Goal: Task Accomplishment & Management: Manage account settings

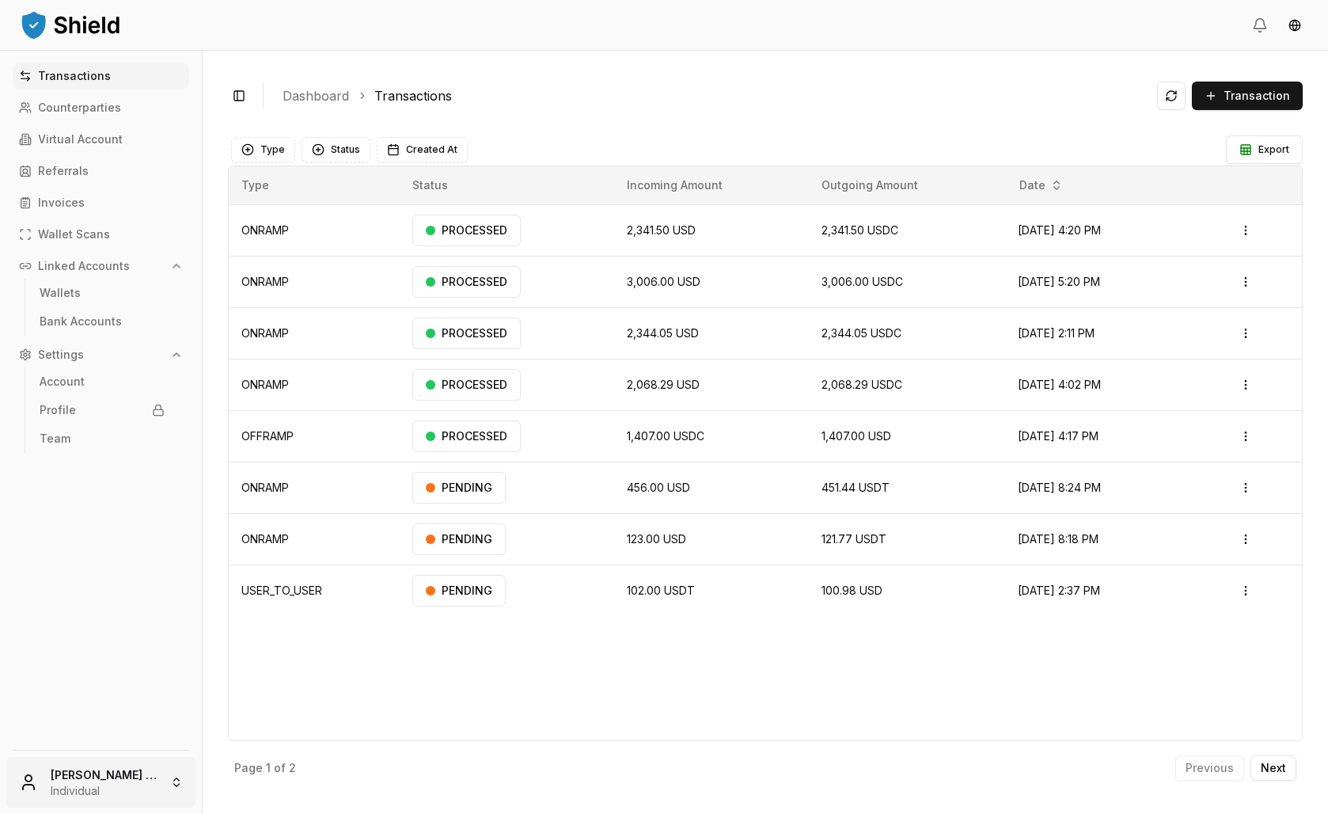
click at [95, 788] on html "Transactions Counterparties Virtual Account Referrals Invoices Wallet Scans Lin…" at bounding box center [664, 407] width 1328 height 814
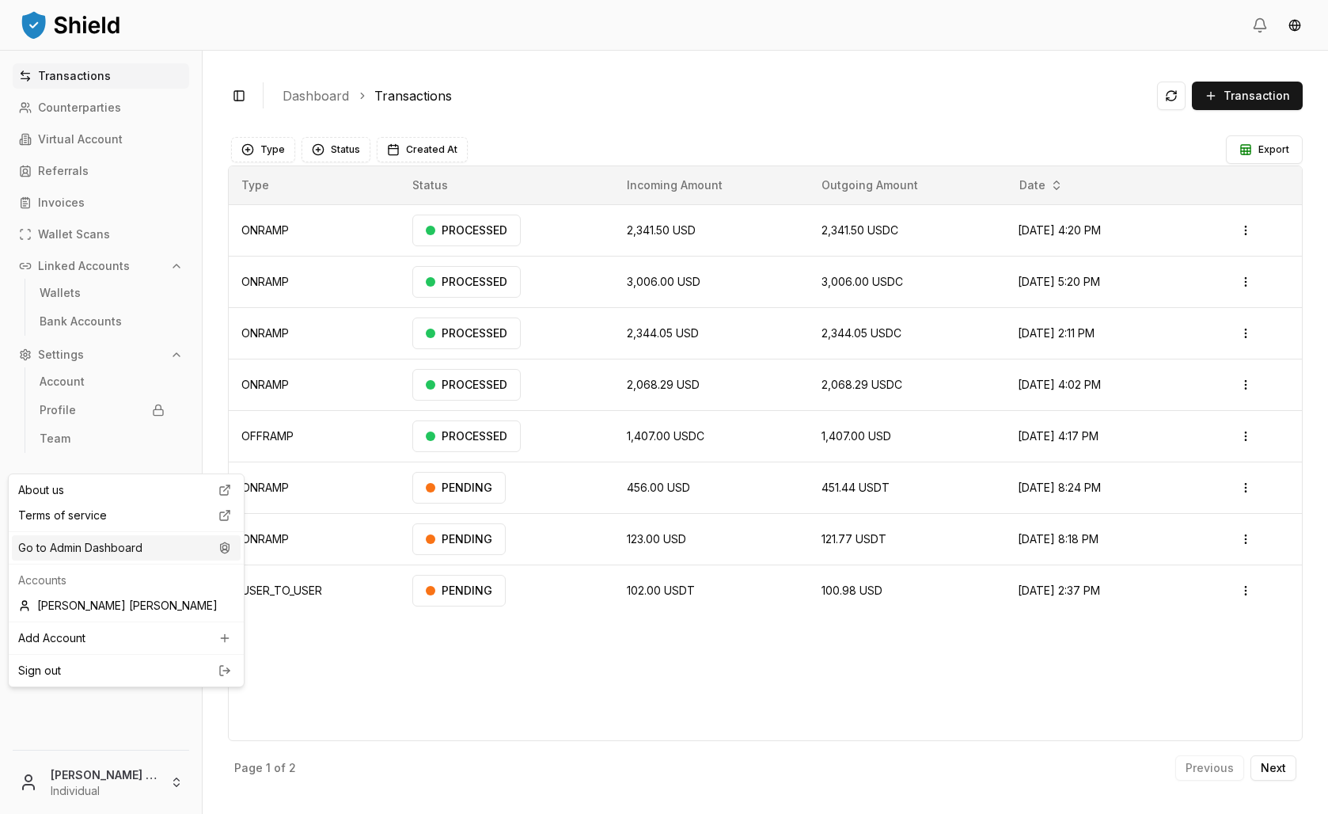
click at [132, 560] on div "Go to Admin Dashboard" at bounding box center [126, 547] width 229 height 25
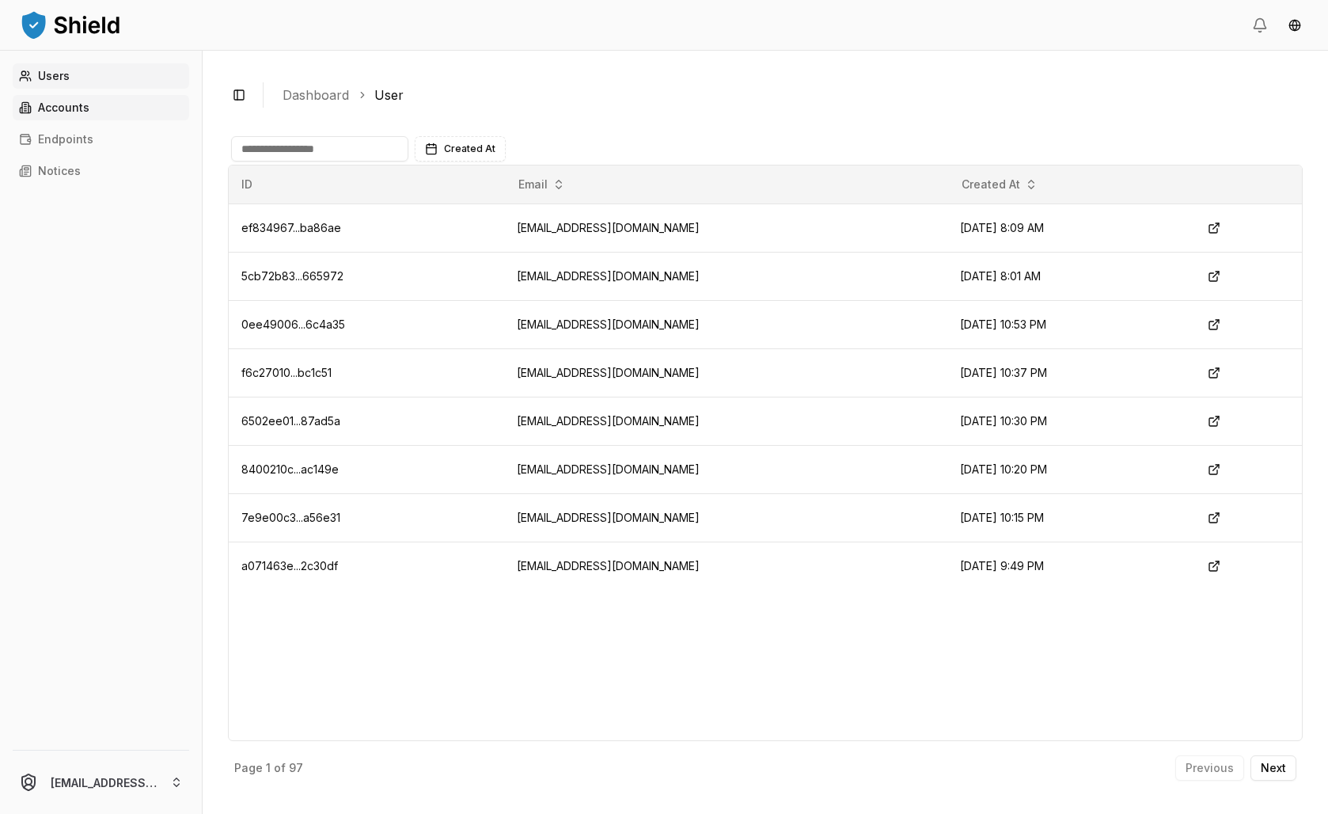
click at [168, 120] on link "Accounts" at bounding box center [101, 107] width 177 height 25
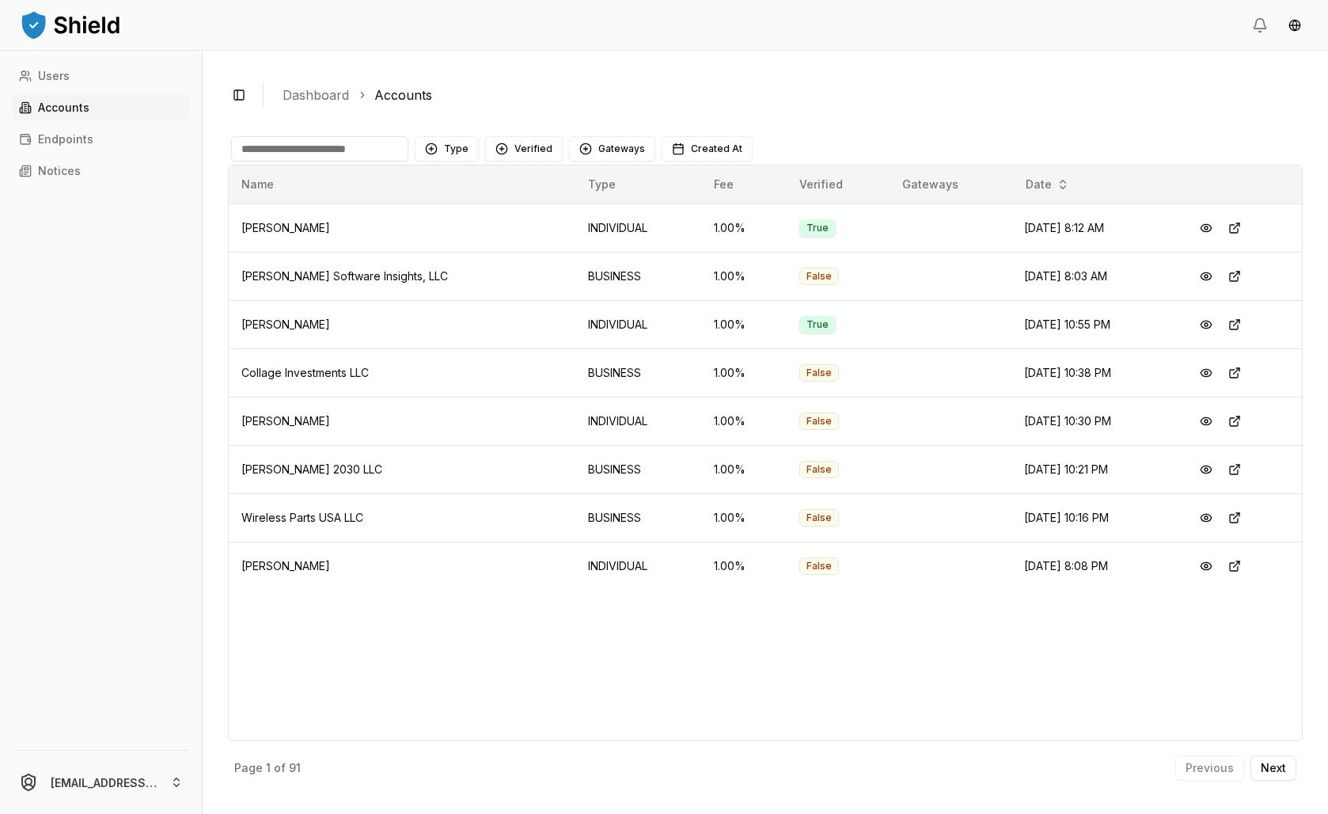
click at [355, 161] on input at bounding box center [319, 148] width 177 height 25
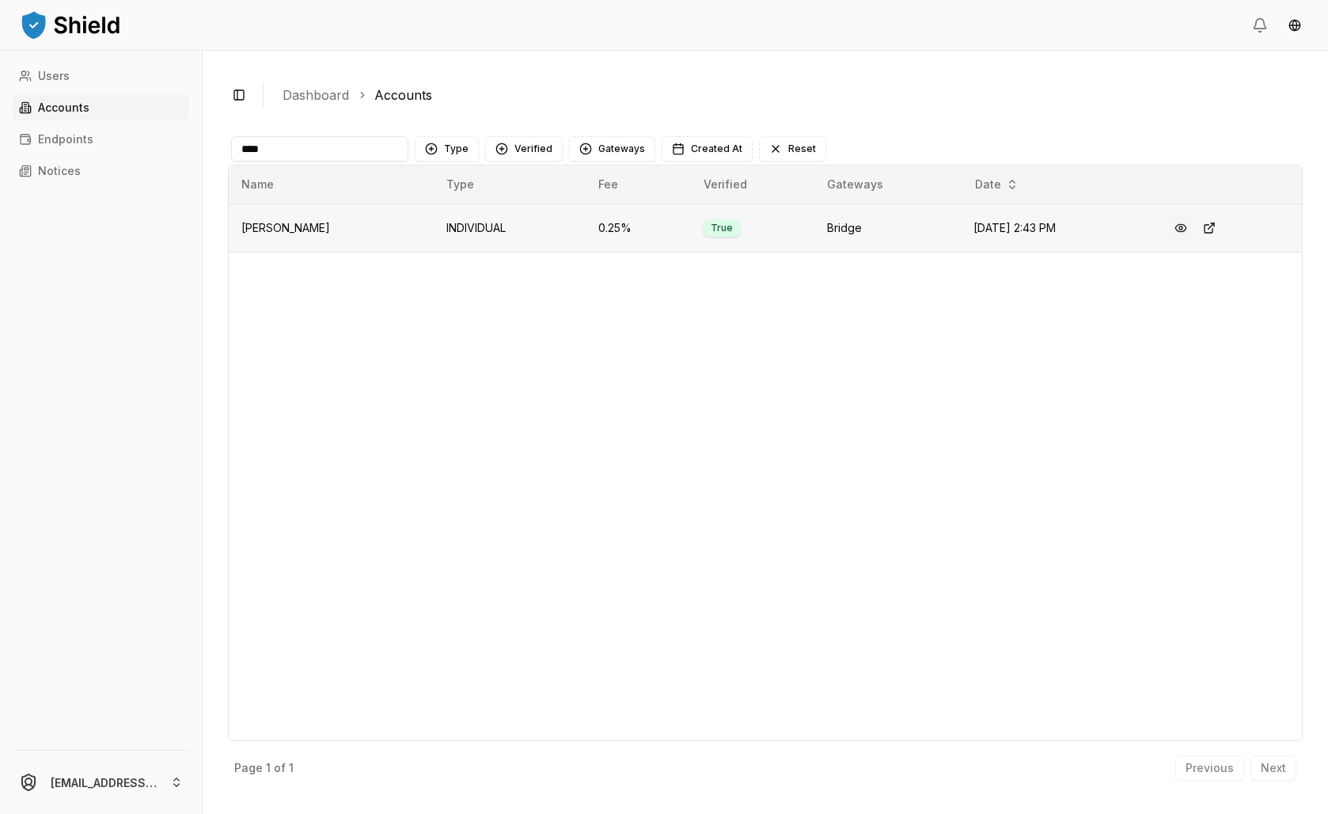
type input "****"
click at [1191, 242] on button at bounding box center [1181, 228] width 28 height 28
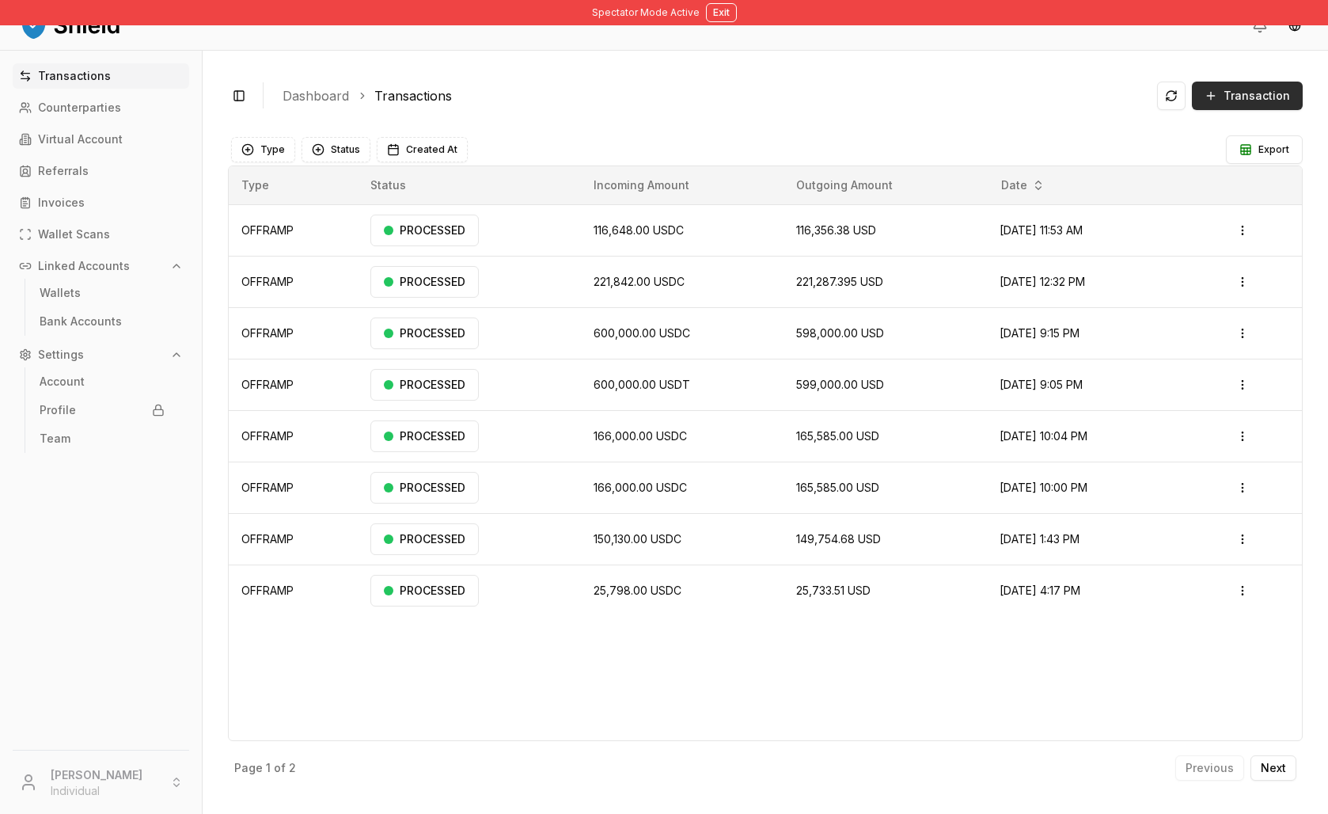
click at [1192, 110] on button "Transaction" at bounding box center [1247, 96] width 111 height 28
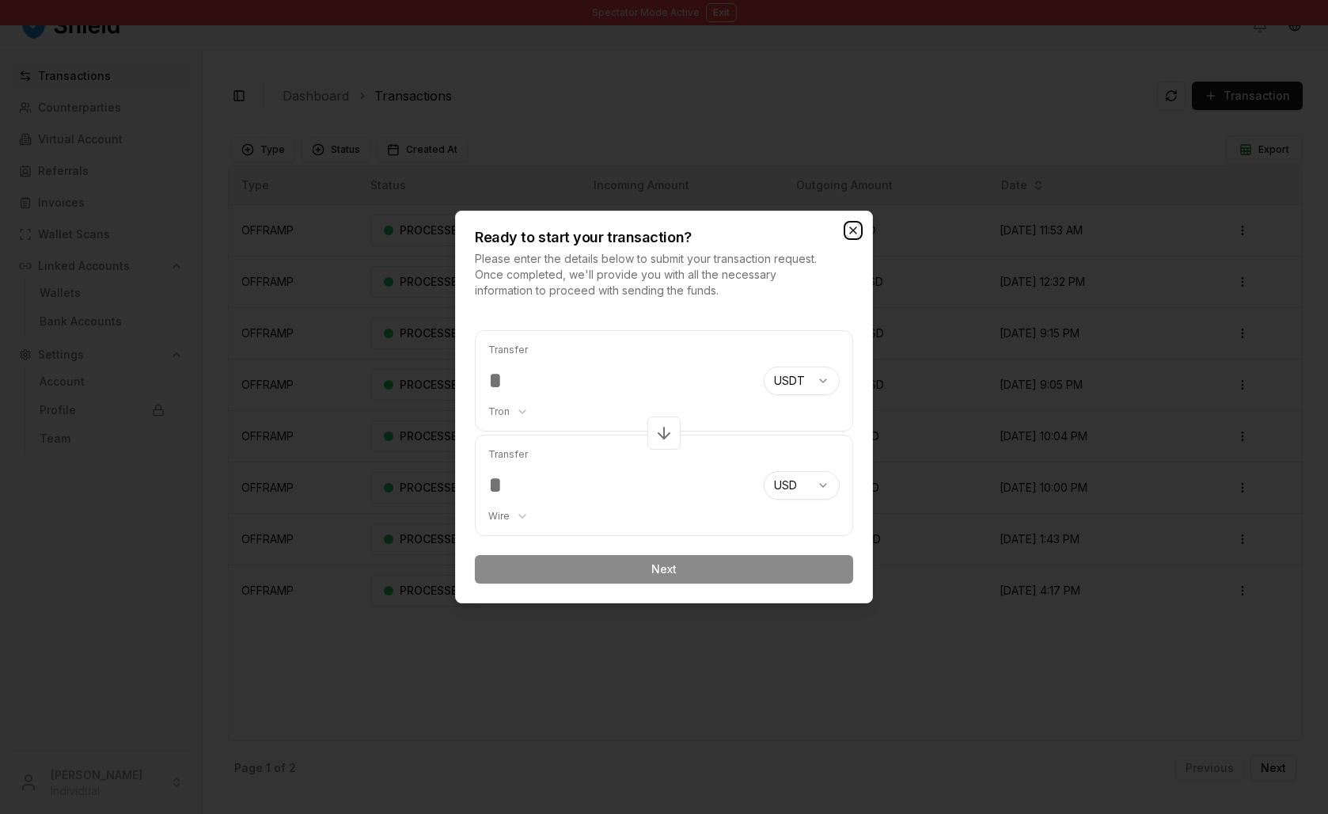
click at [856, 227] on icon "button" at bounding box center [853, 230] width 6 height 6
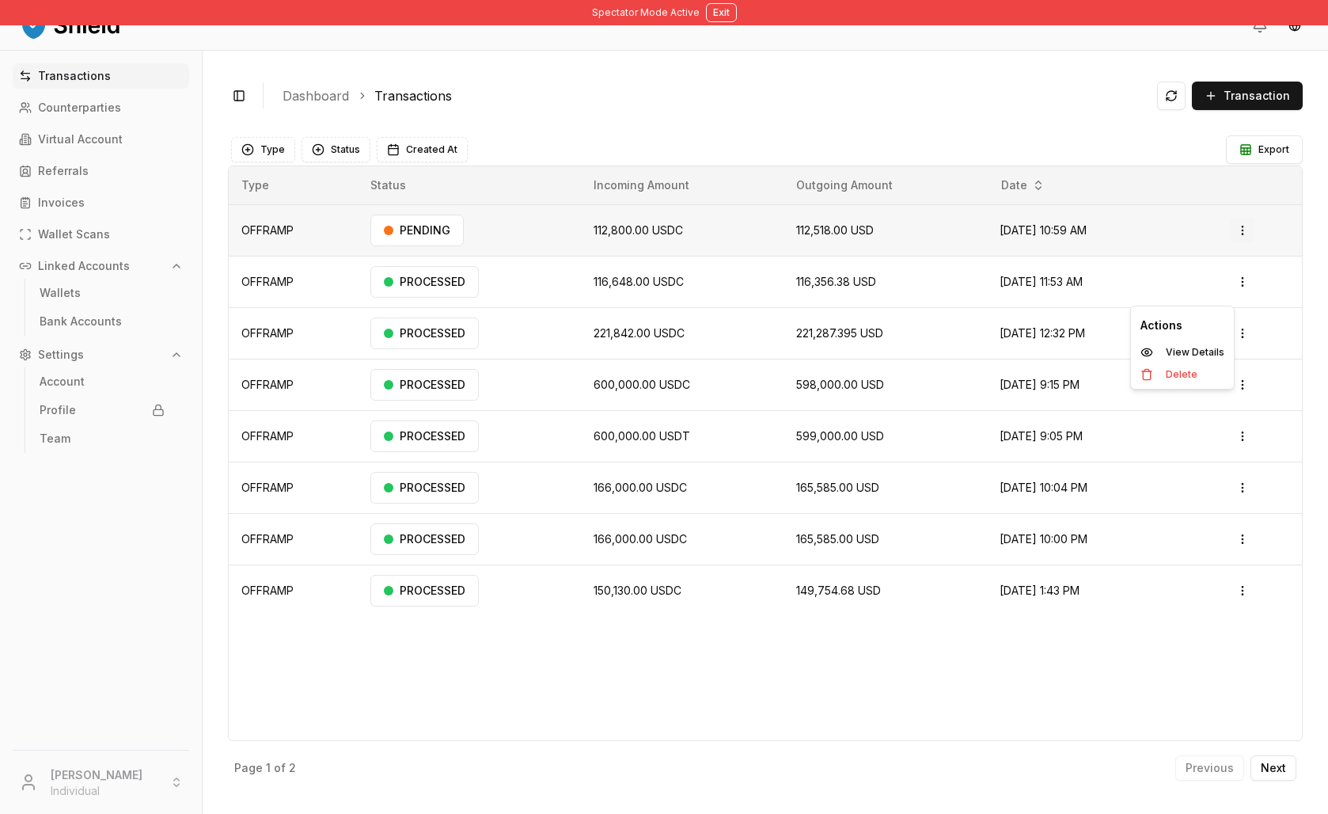
click at [1238, 285] on html "Spectator Mode Active Exit Transactions Counterparties Virtual Account Referral…" at bounding box center [664, 407] width 1328 height 814
click at [1184, 357] on p "View Details" at bounding box center [1195, 351] width 59 height 9
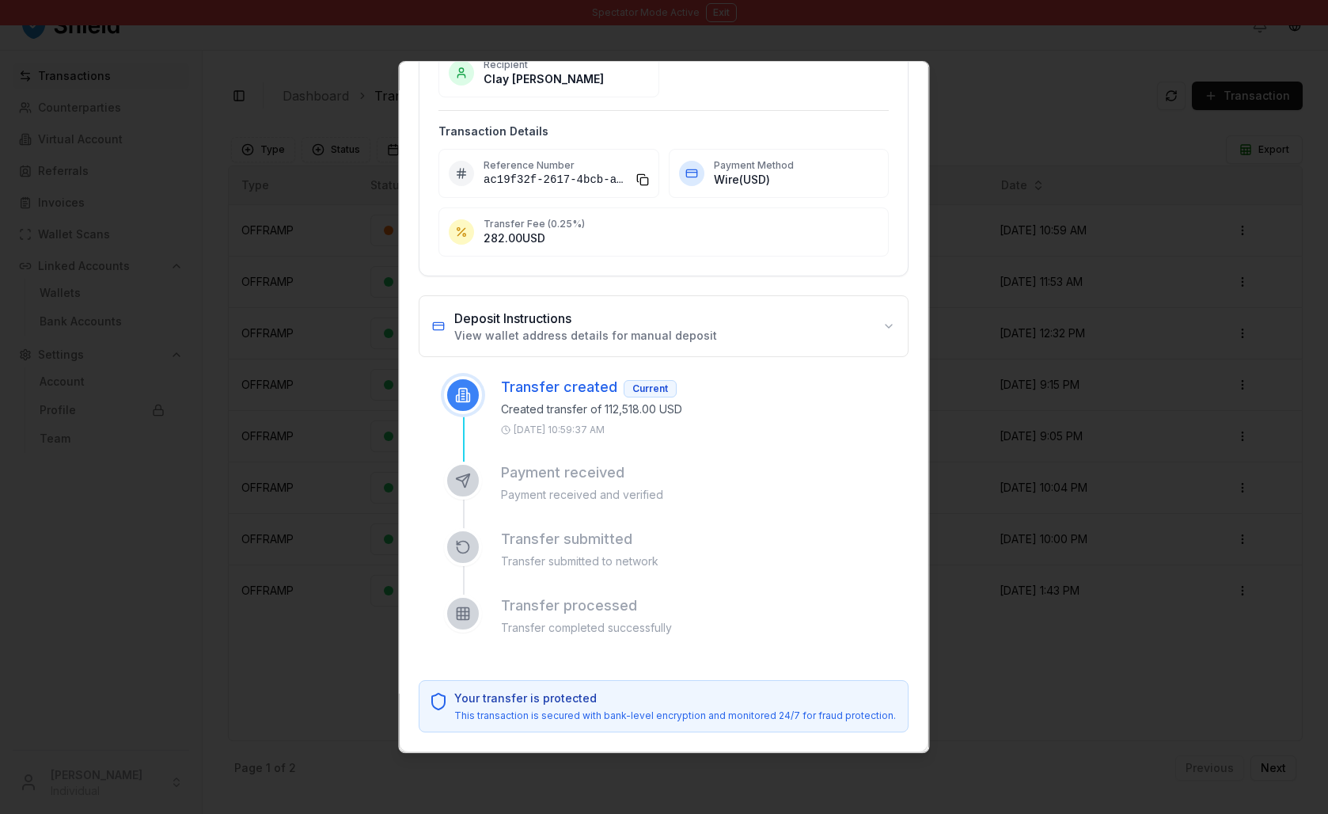
scroll to position [213, 0]
click at [797, 356] on button "Deposit Instructions View wallet address details for manual deposit" at bounding box center [664, 326] width 488 height 60
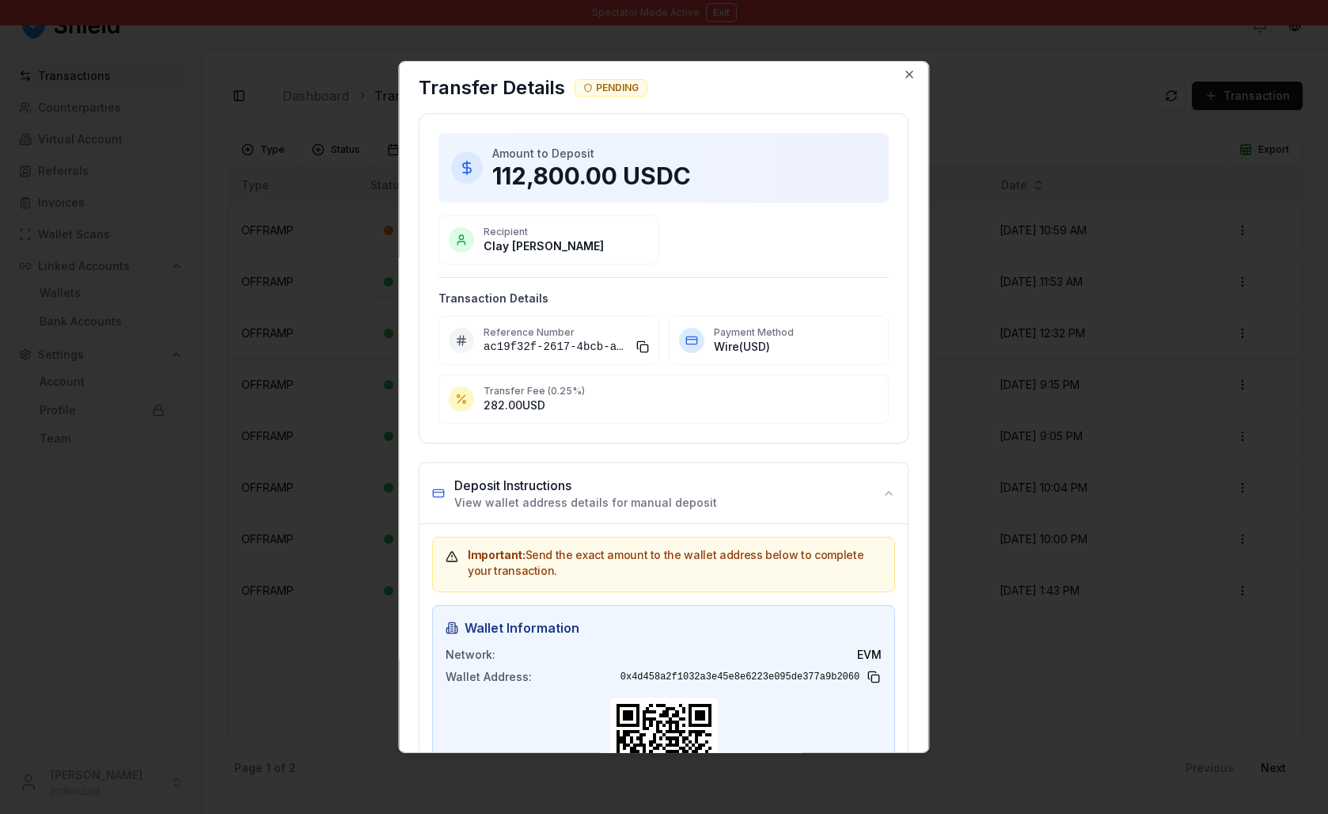
scroll to position [5, 0]
click at [904, 80] on icon "button" at bounding box center [910, 76] width 13 height 13
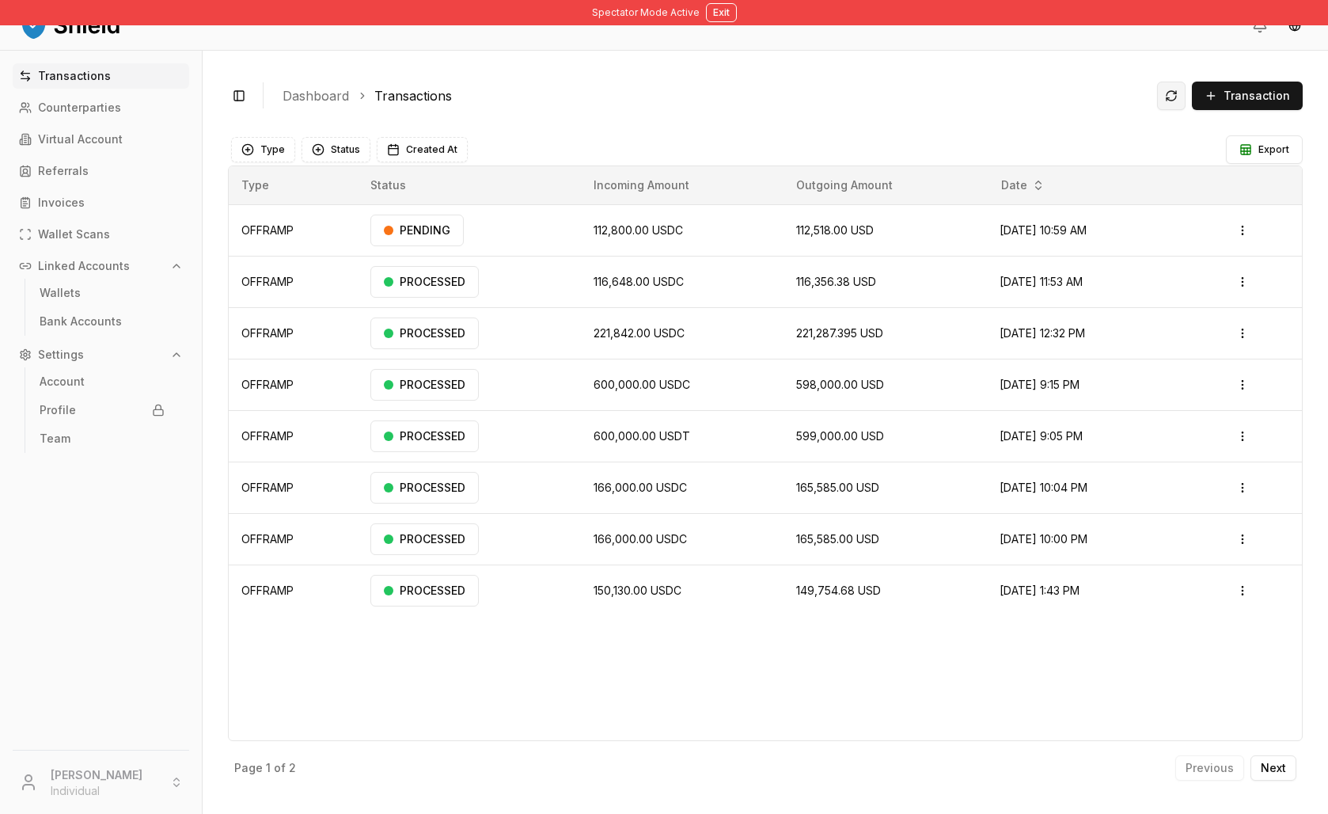
click at [1157, 110] on button at bounding box center [1171, 96] width 28 height 28
click at [718, 21] on button "Exit" at bounding box center [721, 12] width 31 height 19
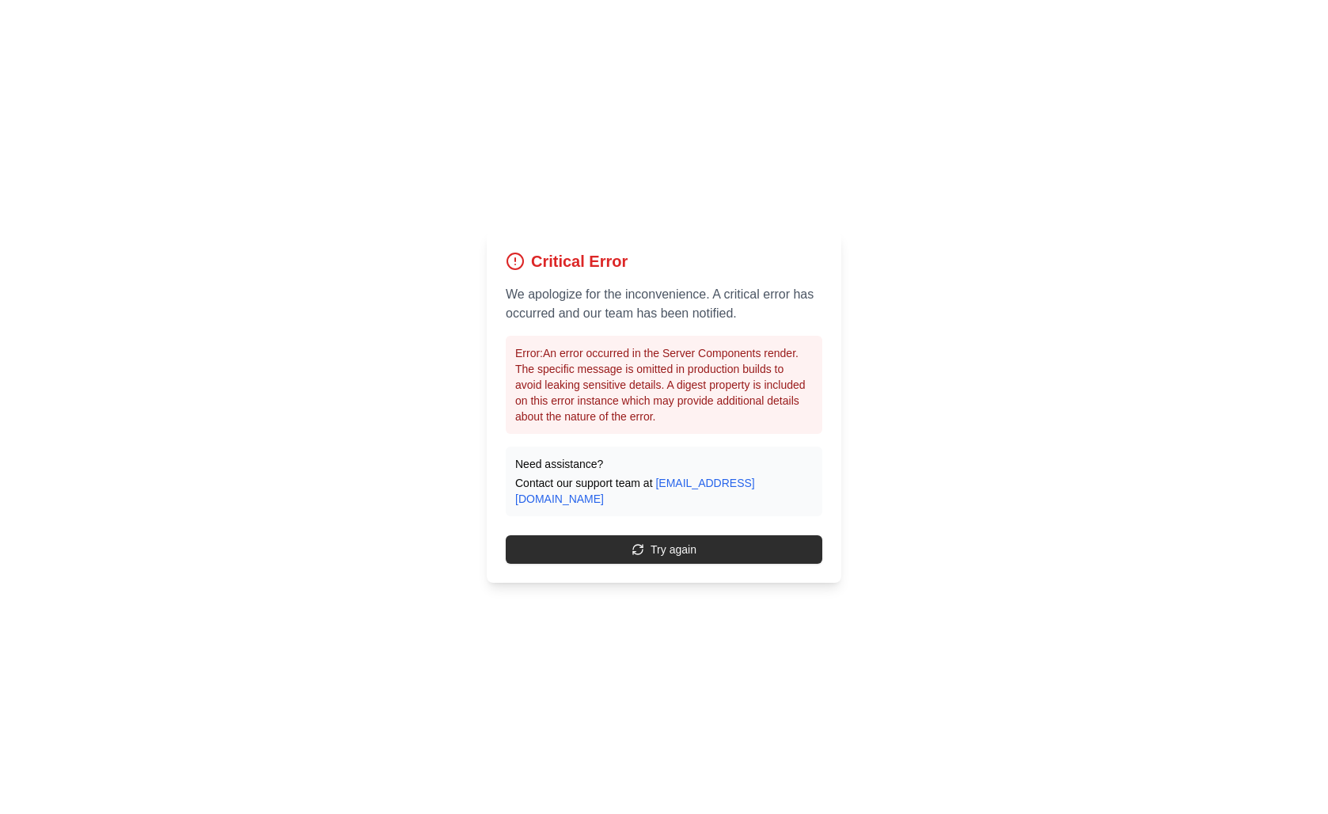
click at [645, 564] on button "Try again" at bounding box center [664, 549] width 317 height 28
click at [720, 564] on button "Try again" at bounding box center [664, 549] width 317 height 28
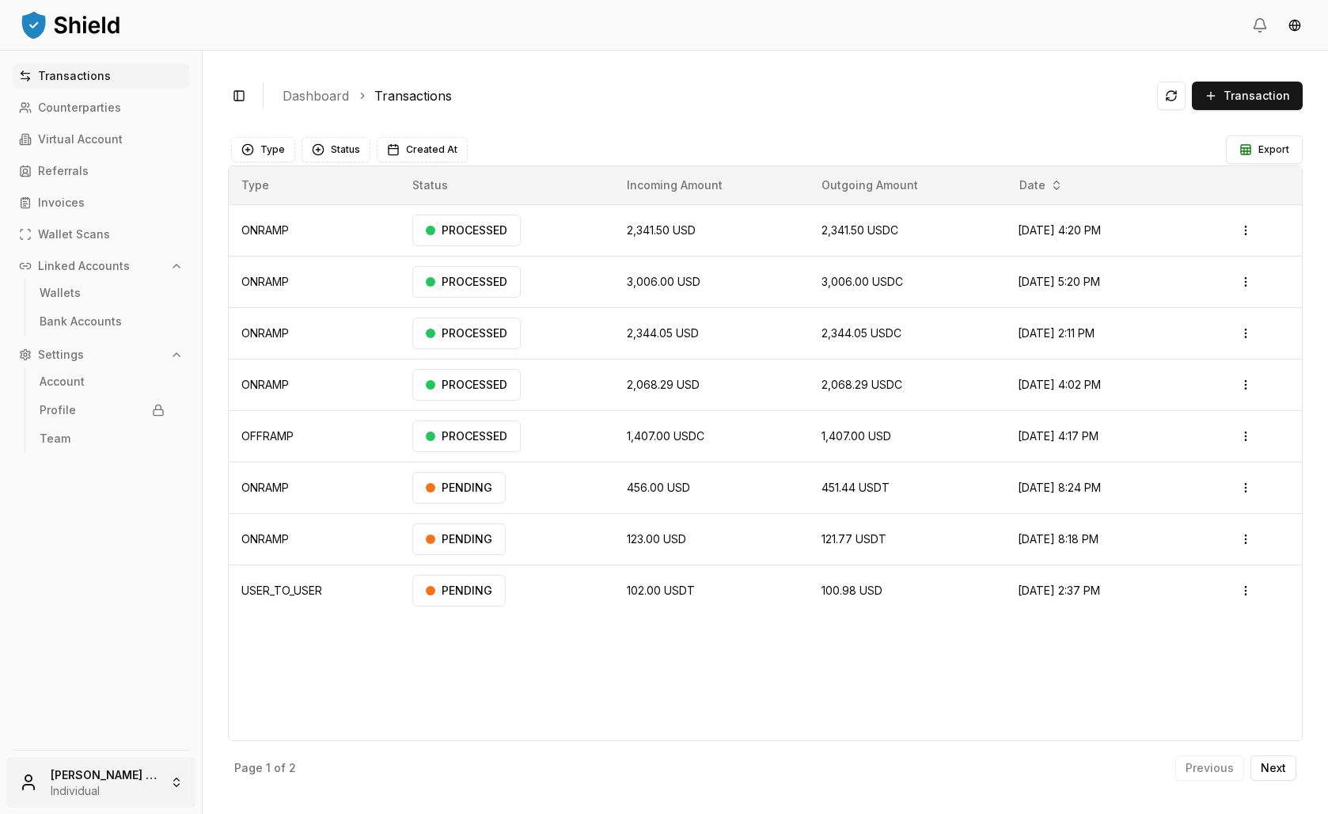
click at [92, 796] on html "Transactions Counterparties Virtual Account Referrals Invoices Wallet Scans Lin…" at bounding box center [664, 407] width 1328 height 814
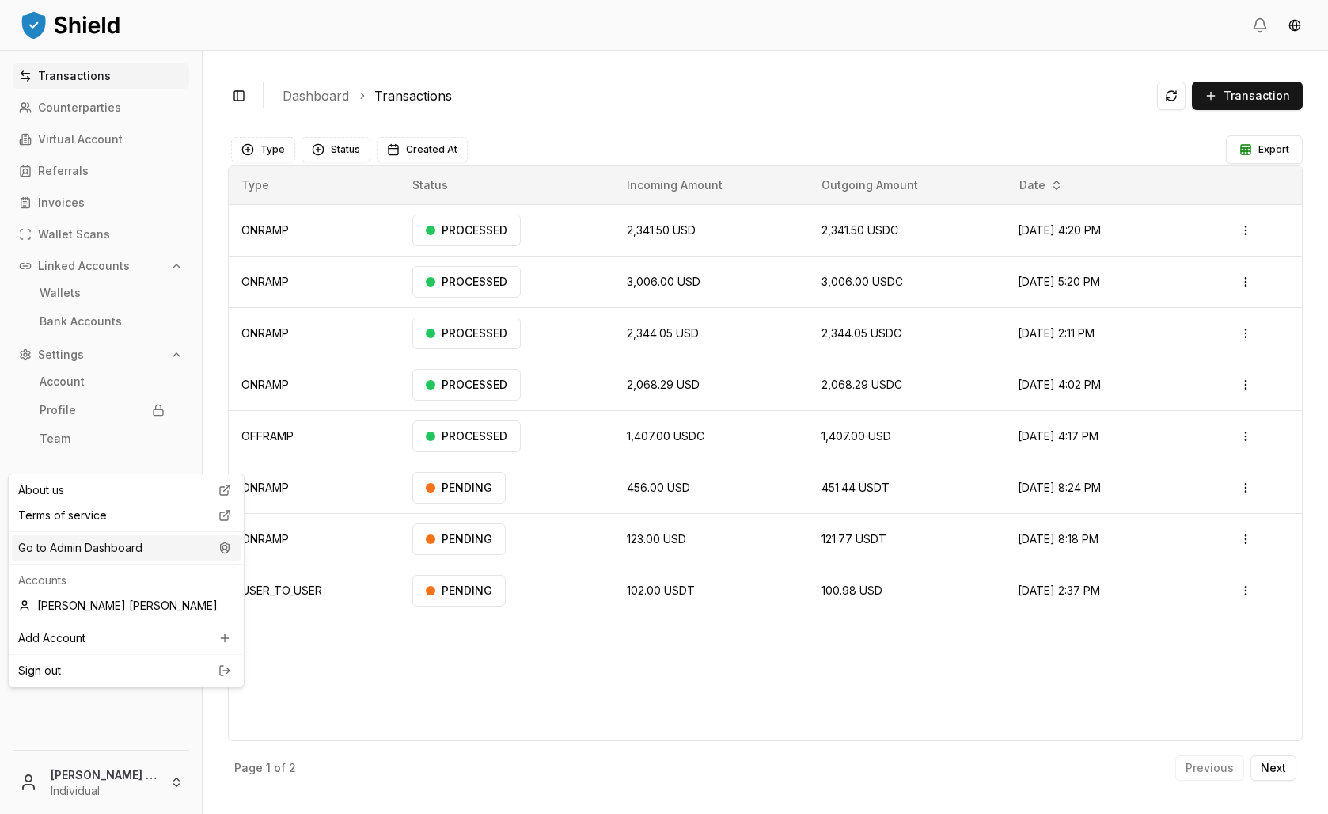
click at [120, 560] on div "Go to Admin Dashboard" at bounding box center [126, 547] width 229 height 25
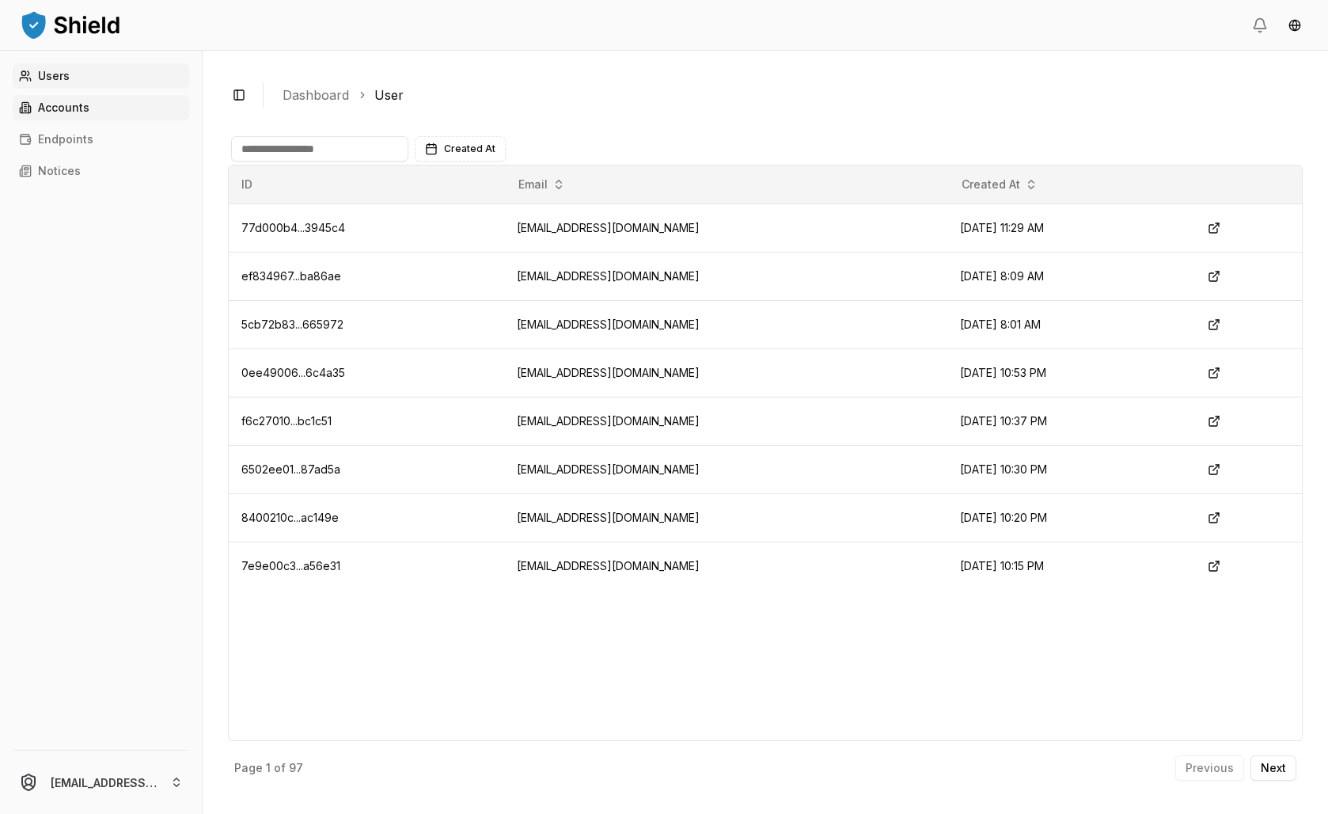
click at [130, 120] on link "Accounts" at bounding box center [101, 107] width 177 height 25
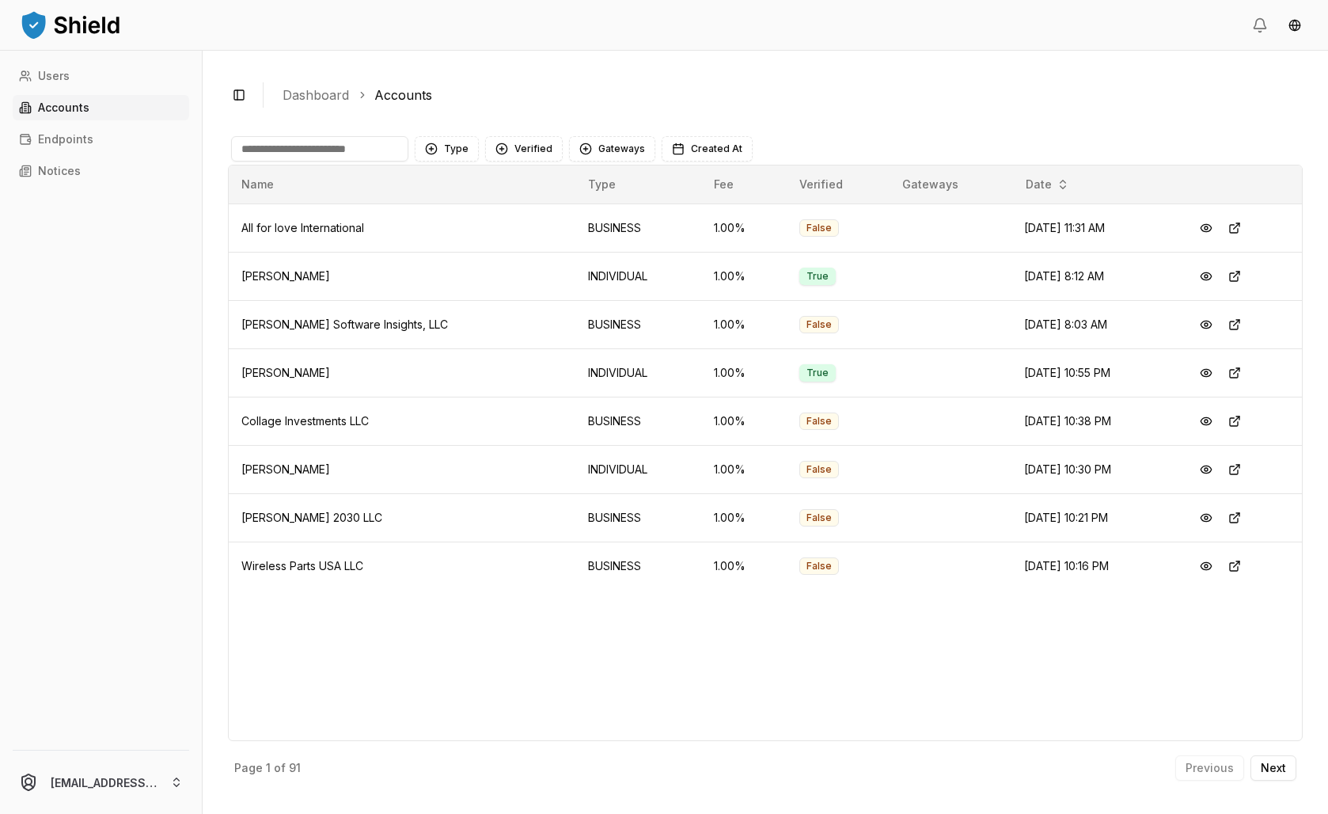
click at [395, 161] on input at bounding box center [319, 148] width 177 height 25
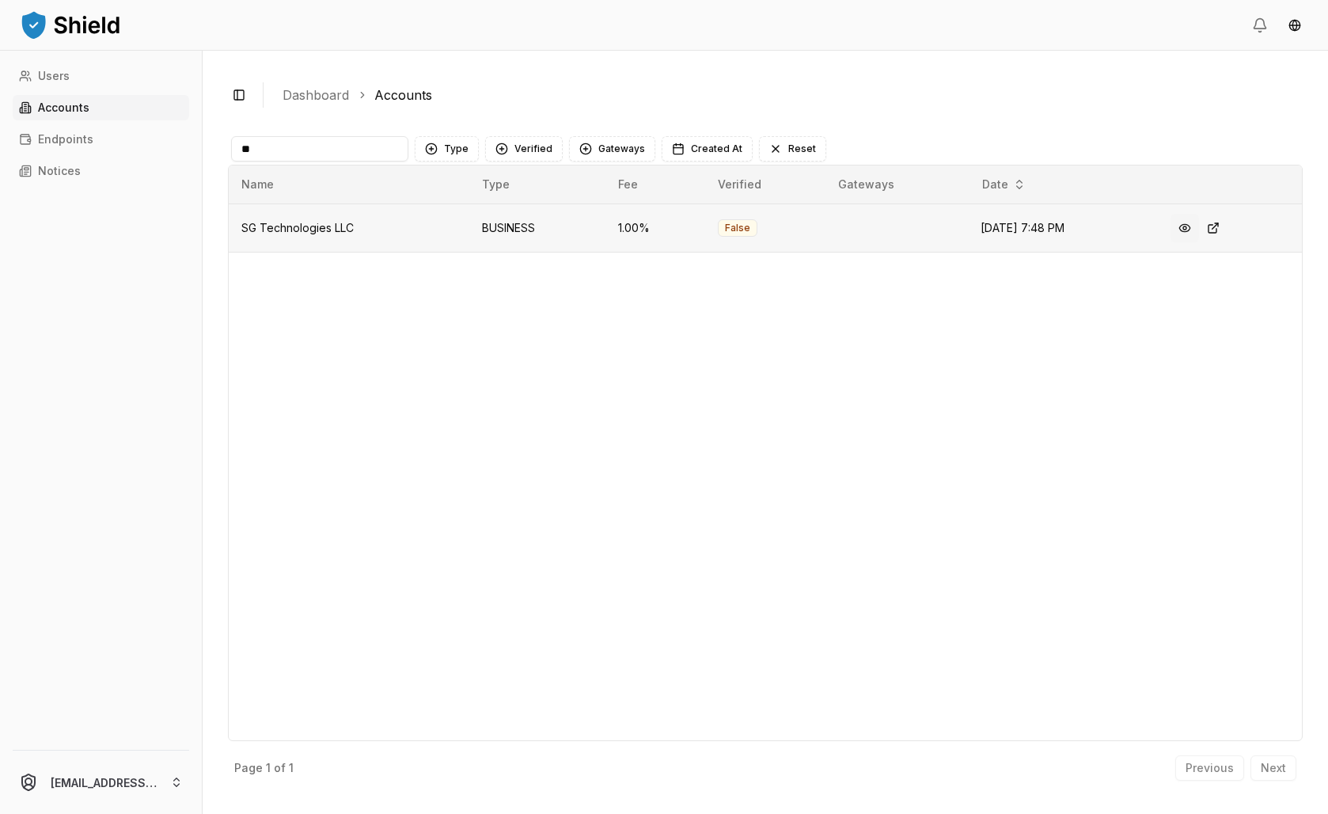
type input "**"
click at [1199, 242] on button at bounding box center [1185, 228] width 28 height 28
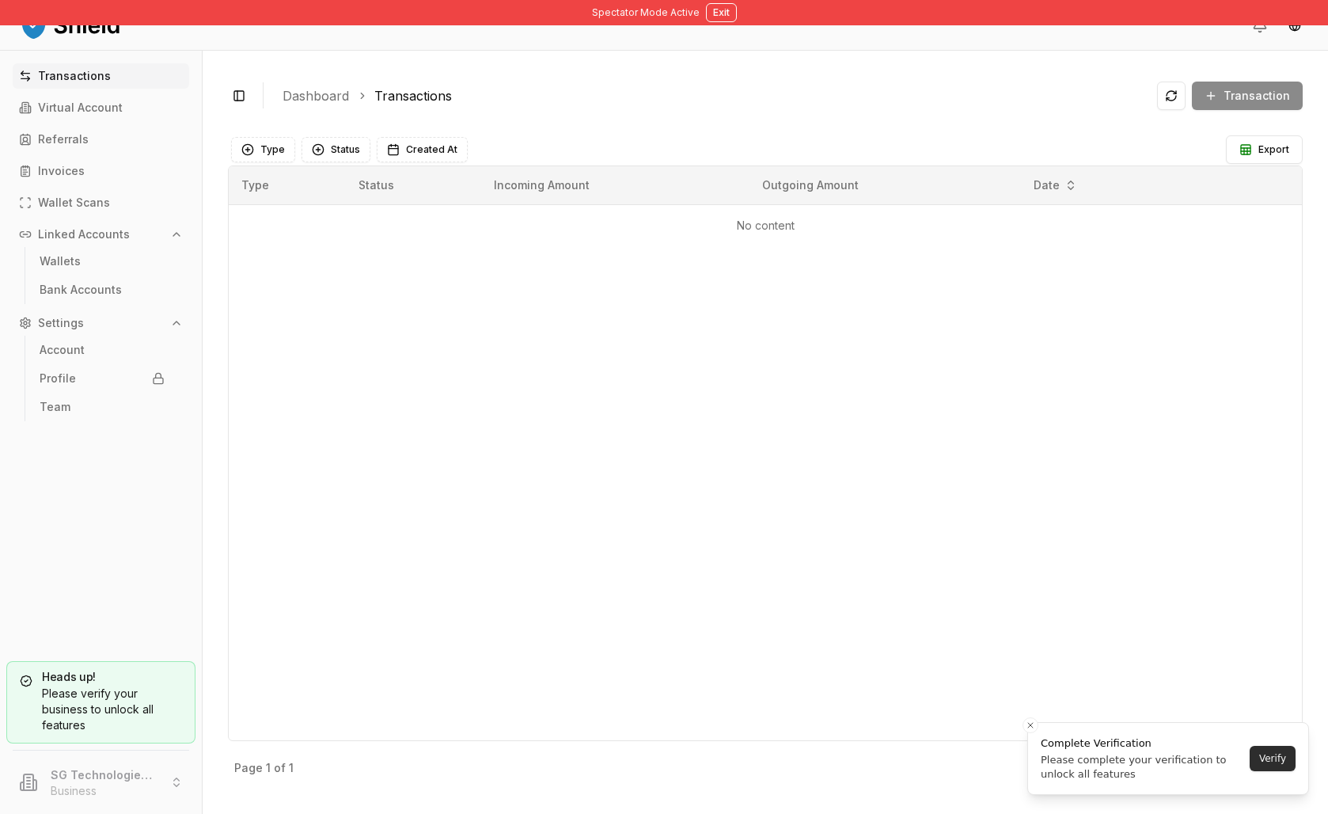
click at [1274, 753] on button "Verify" at bounding box center [1273, 758] width 46 height 25
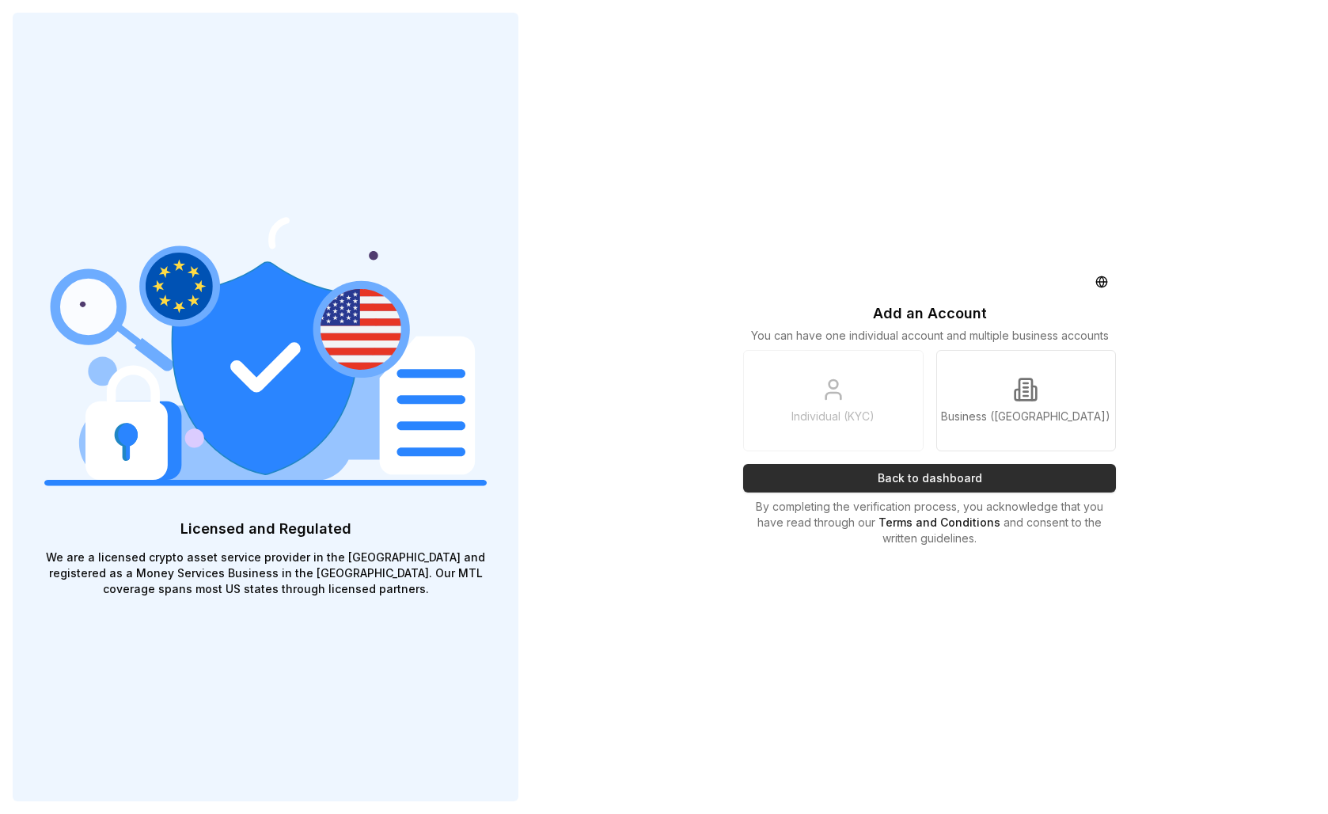
click at [955, 492] on button "Back to dashboard" at bounding box center [929, 478] width 373 height 28
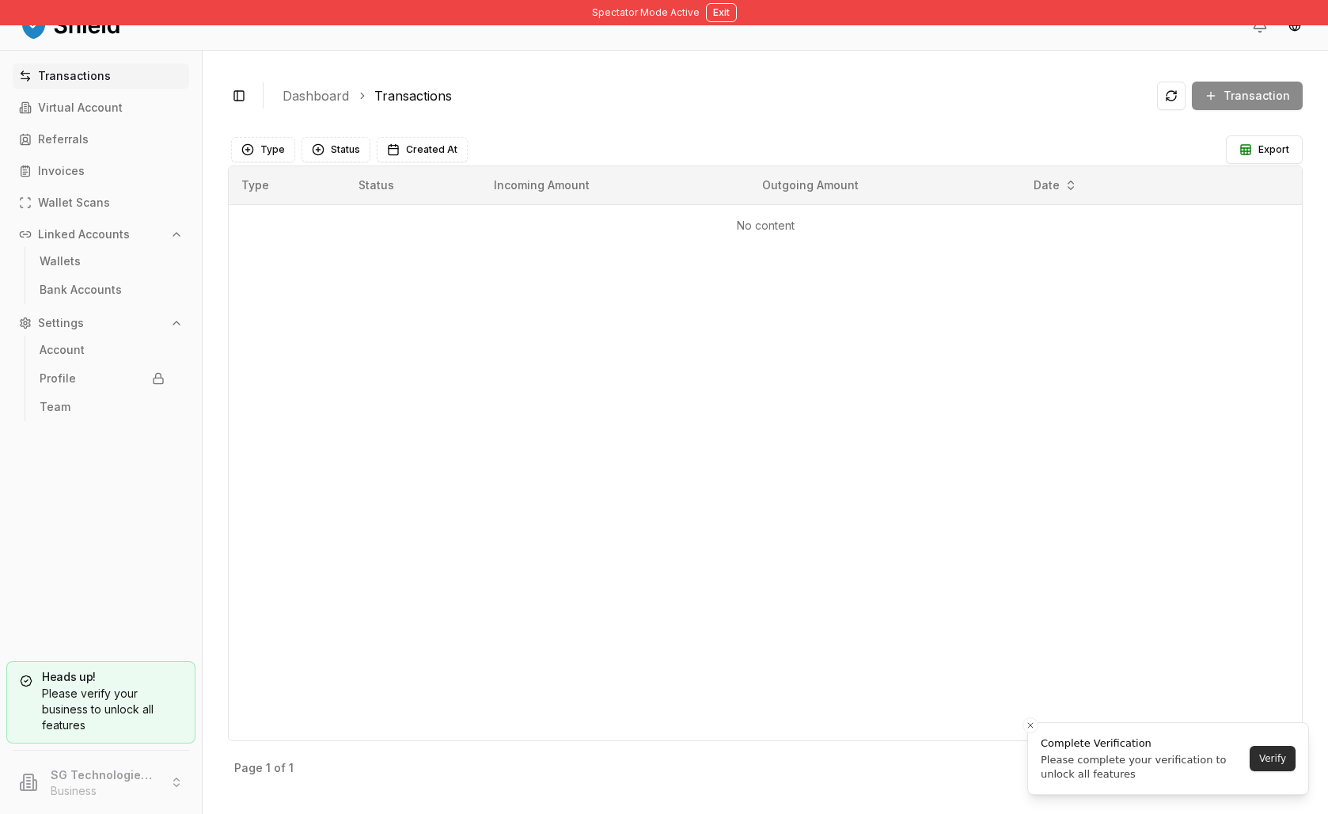
click at [1270, 748] on button "Verify" at bounding box center [1273, 758] width 46 height 25
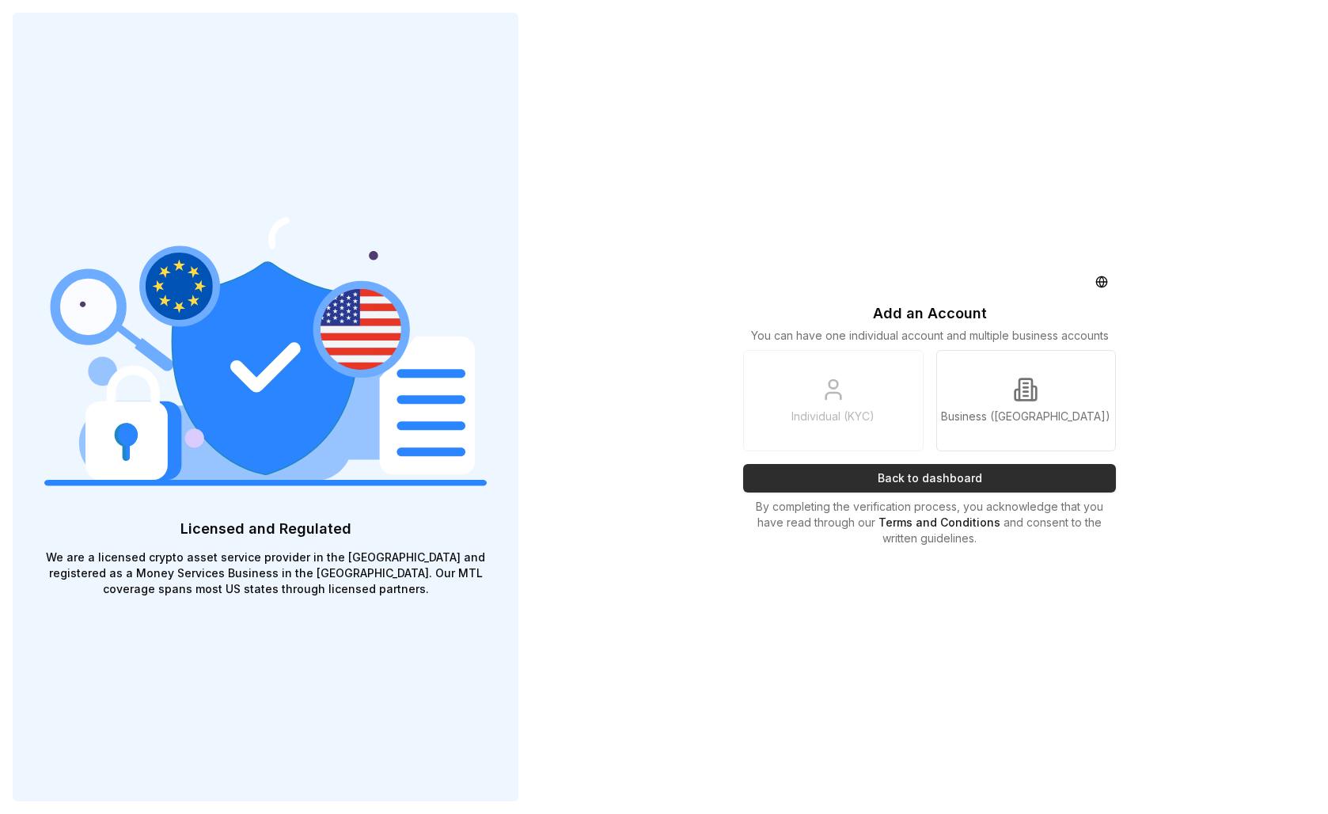
click at [1025, 490] on button "Back to dashboard" at bounding box center [929, 478] width 373 height 28
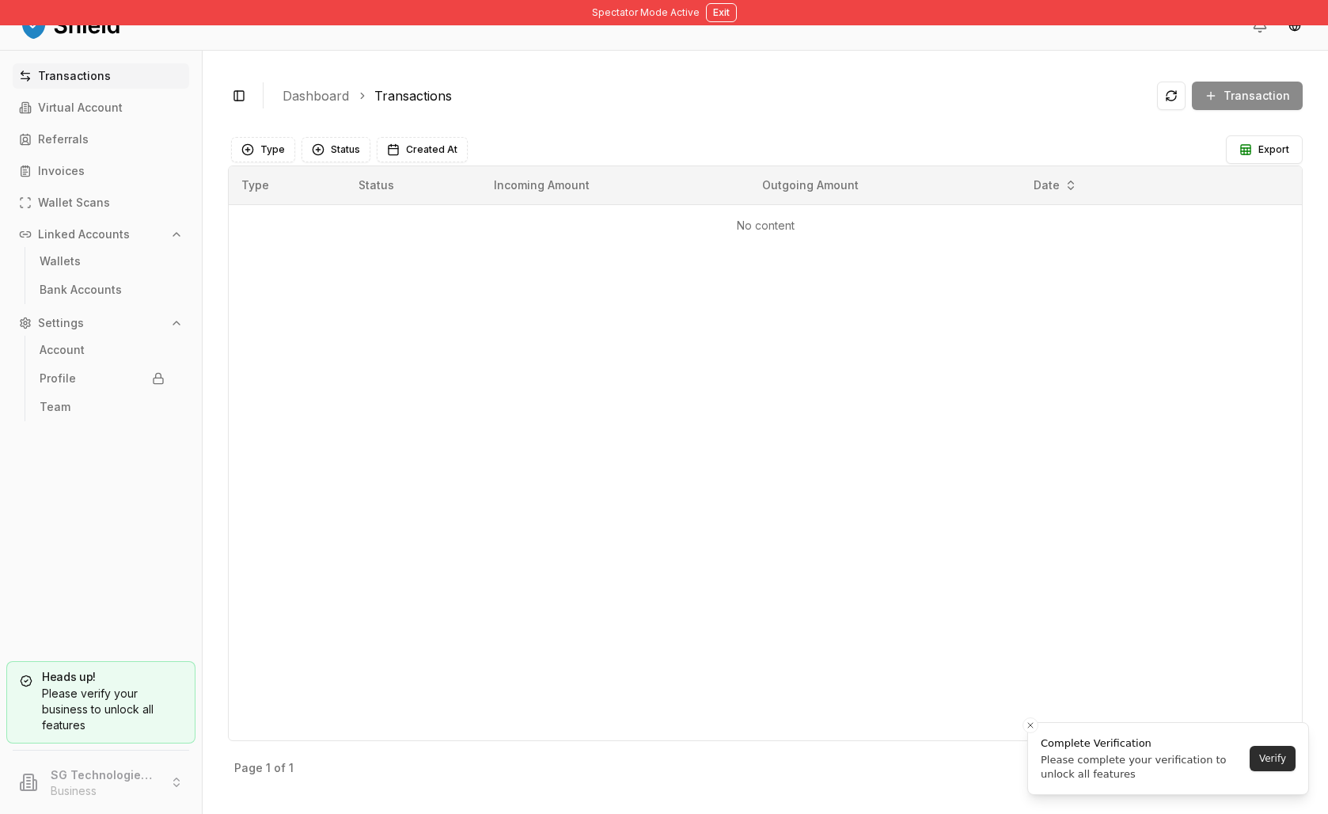
click at [1279, 761] on button "Verify" at bounding box center [1273, 758] width 46 height 25
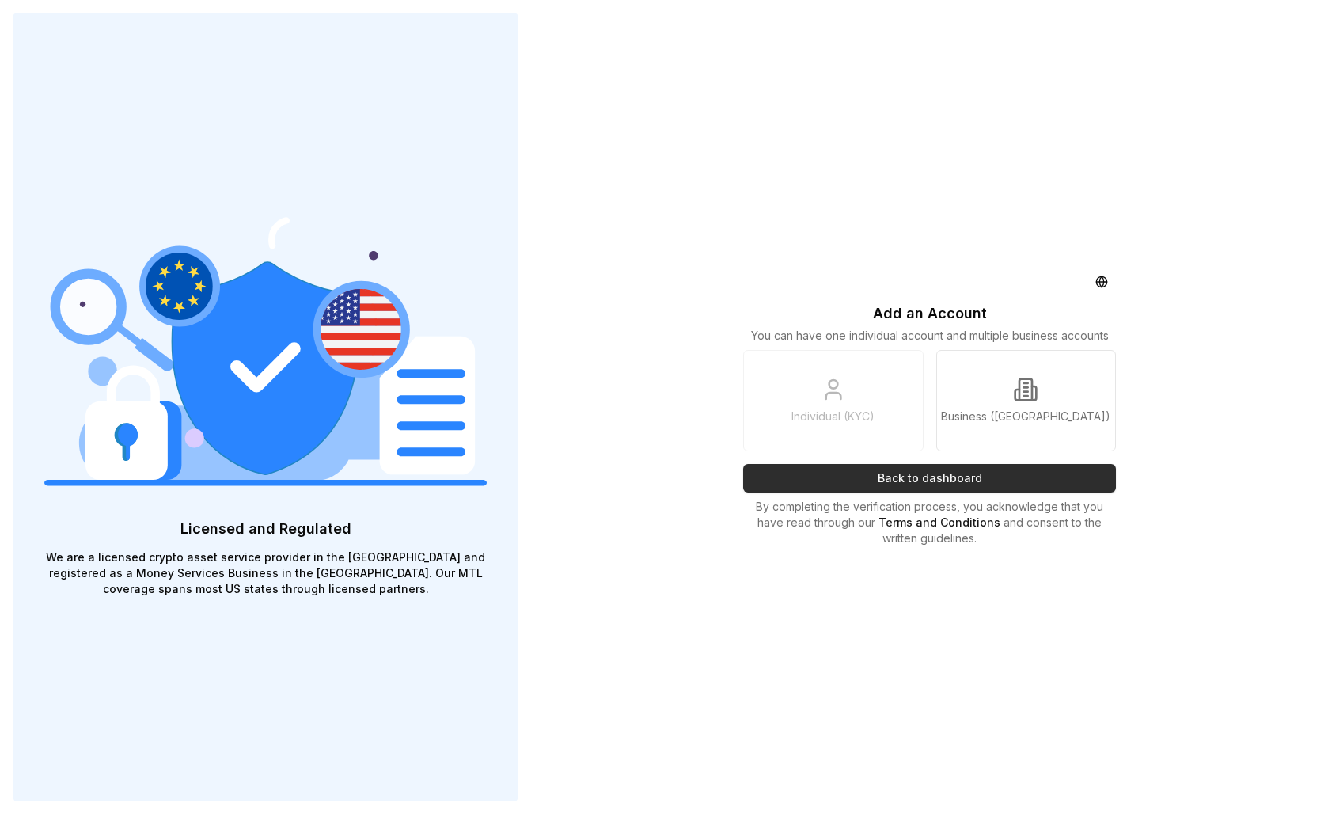
click at [968, 492] on button "Back to dashboard" at bounding box center [929, 478] width 373 height 28
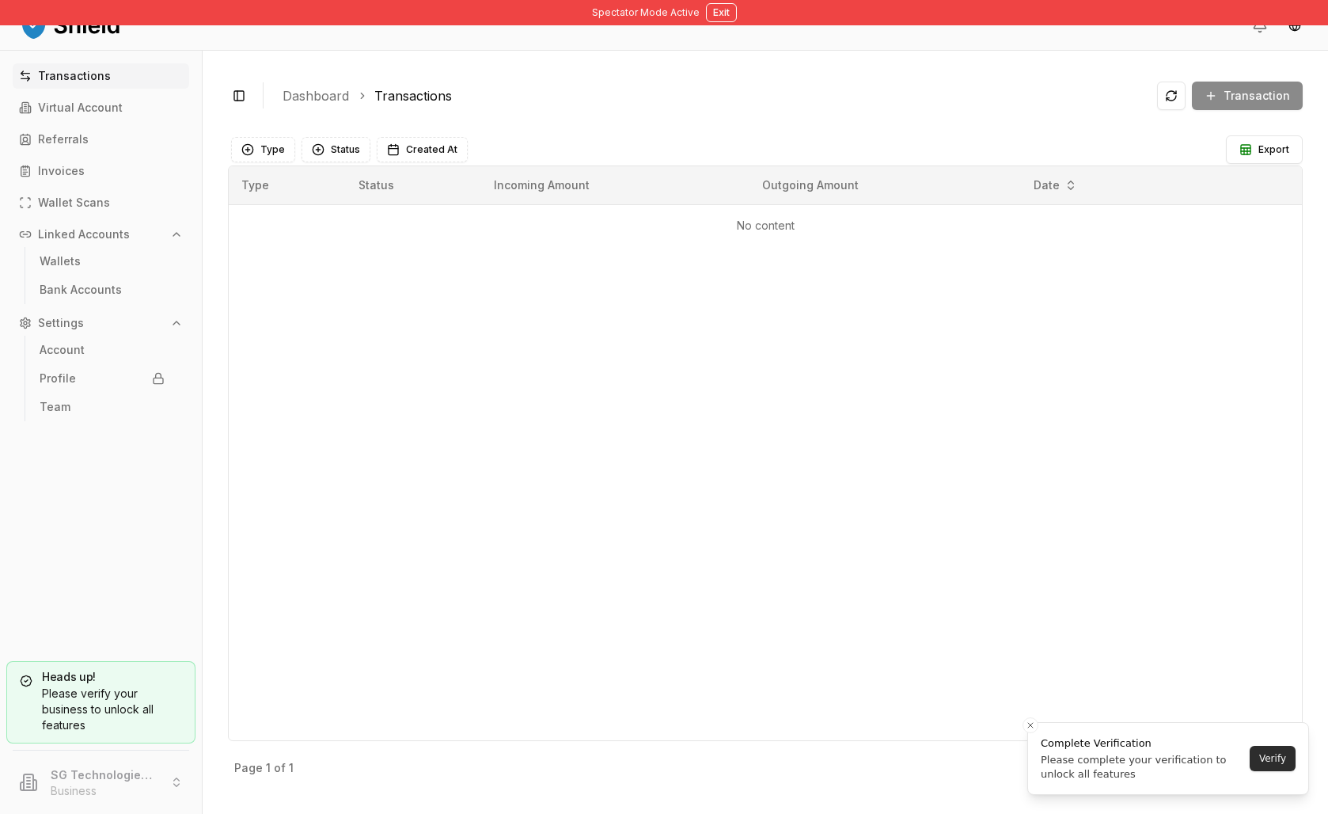
click at [1251, 759] on button "Verify" at bounding box center [1273, 758] width 46 height 25
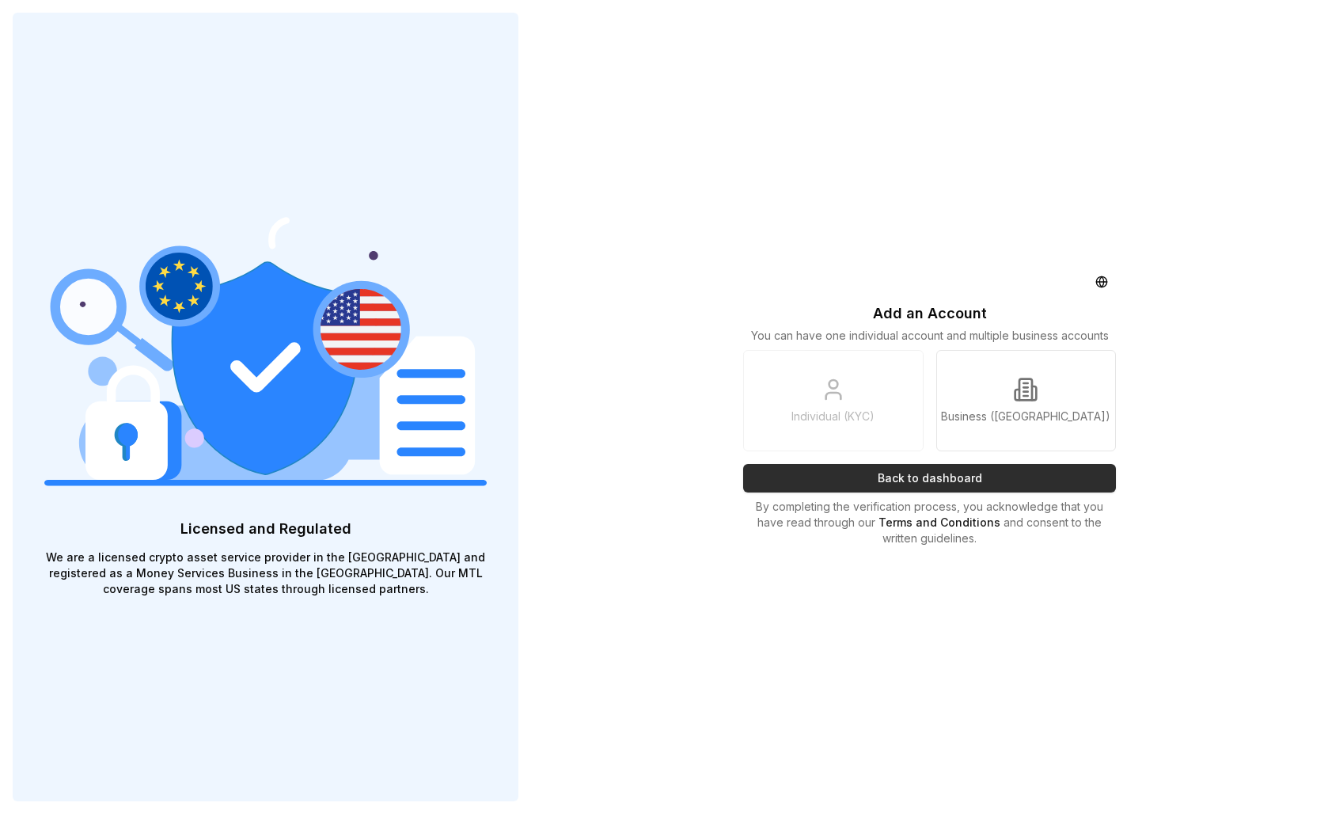
click at [916, 492] on button "Back to dashboard" at bounding box center [929, 478] width 373 height 28
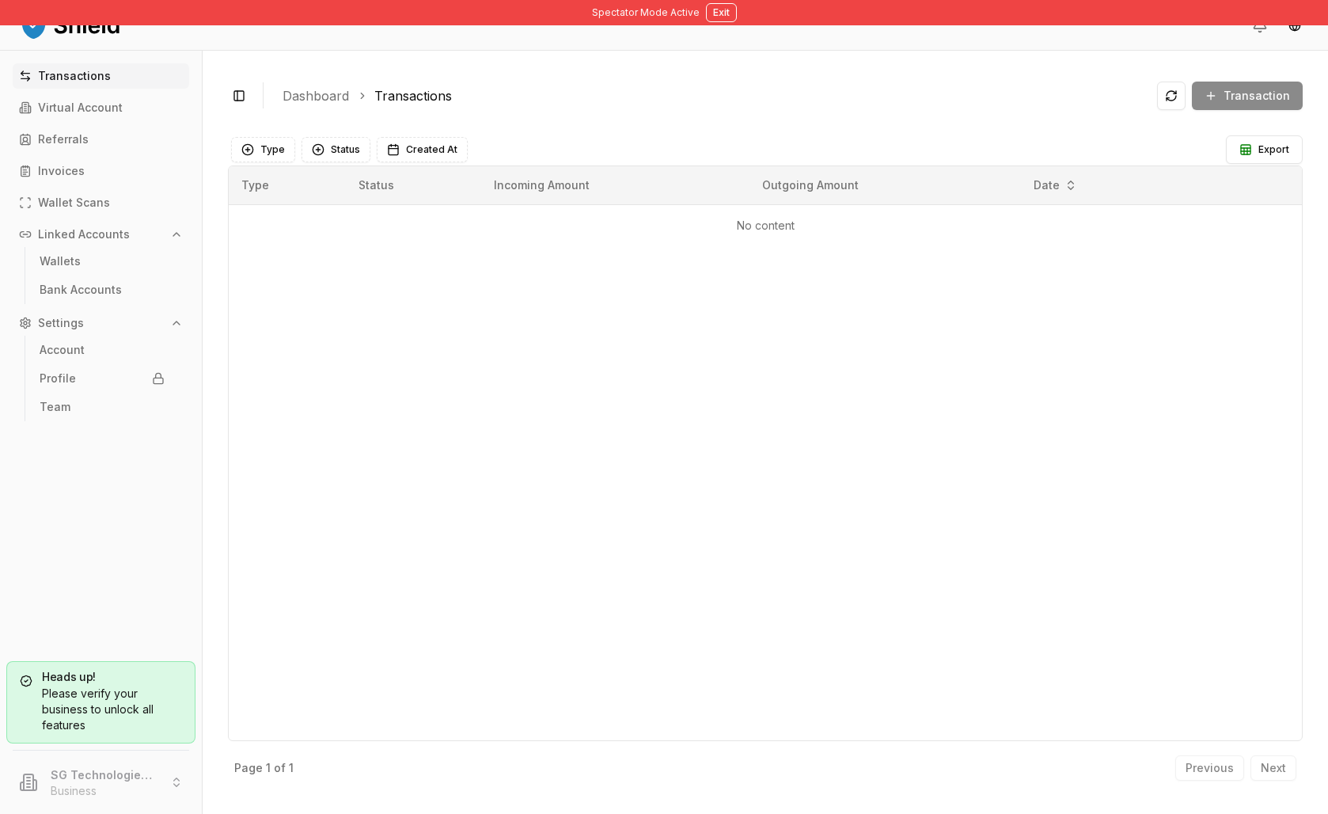
click at [126, 685] on div "Please verify your business to unlock all features" at bounding box center [101, 708] width 162 height 47
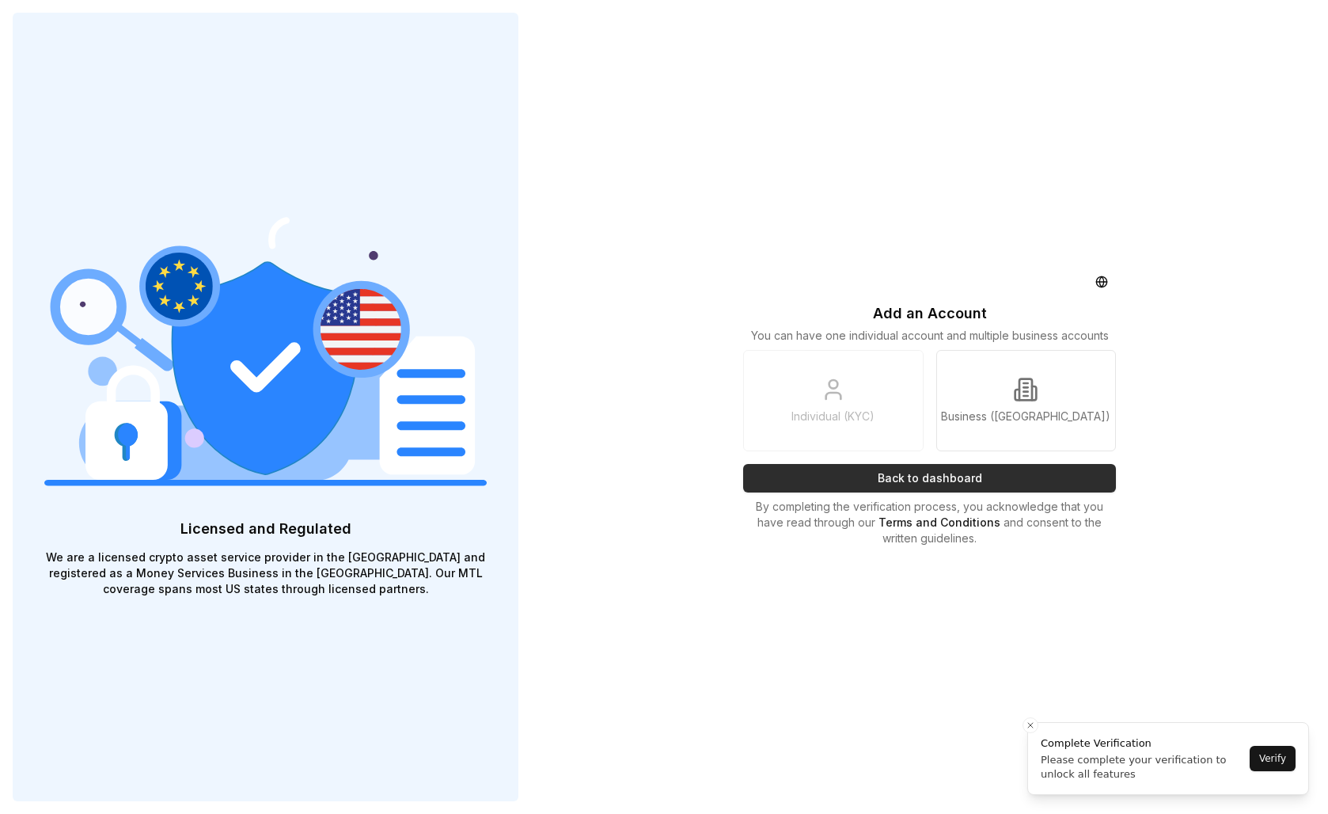
click at [966, 492] on button "Back to dashboard" at bounding box center [929, 478] width 373 height 28
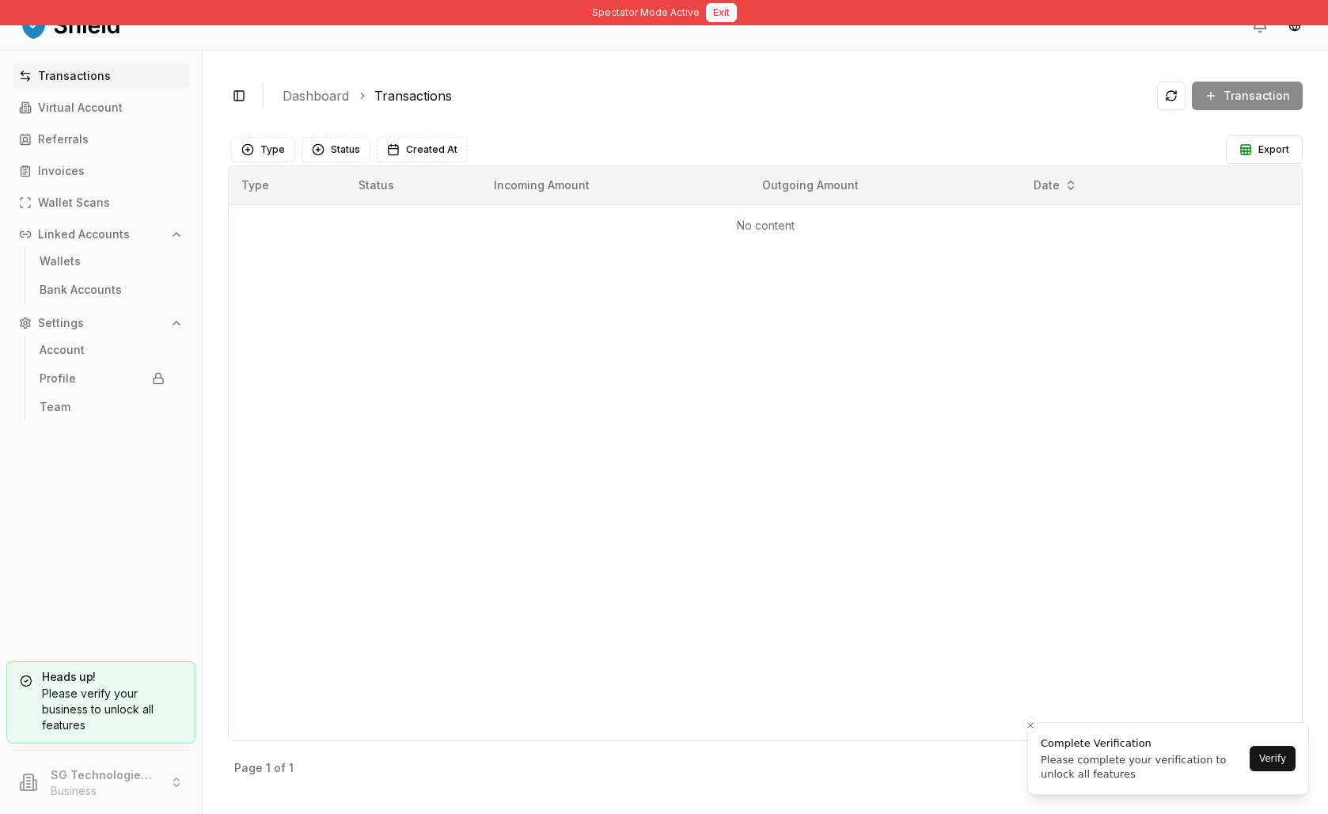
click at [737, 16] on button "Exit" at bounding box center [721, 12] width 31 height 19
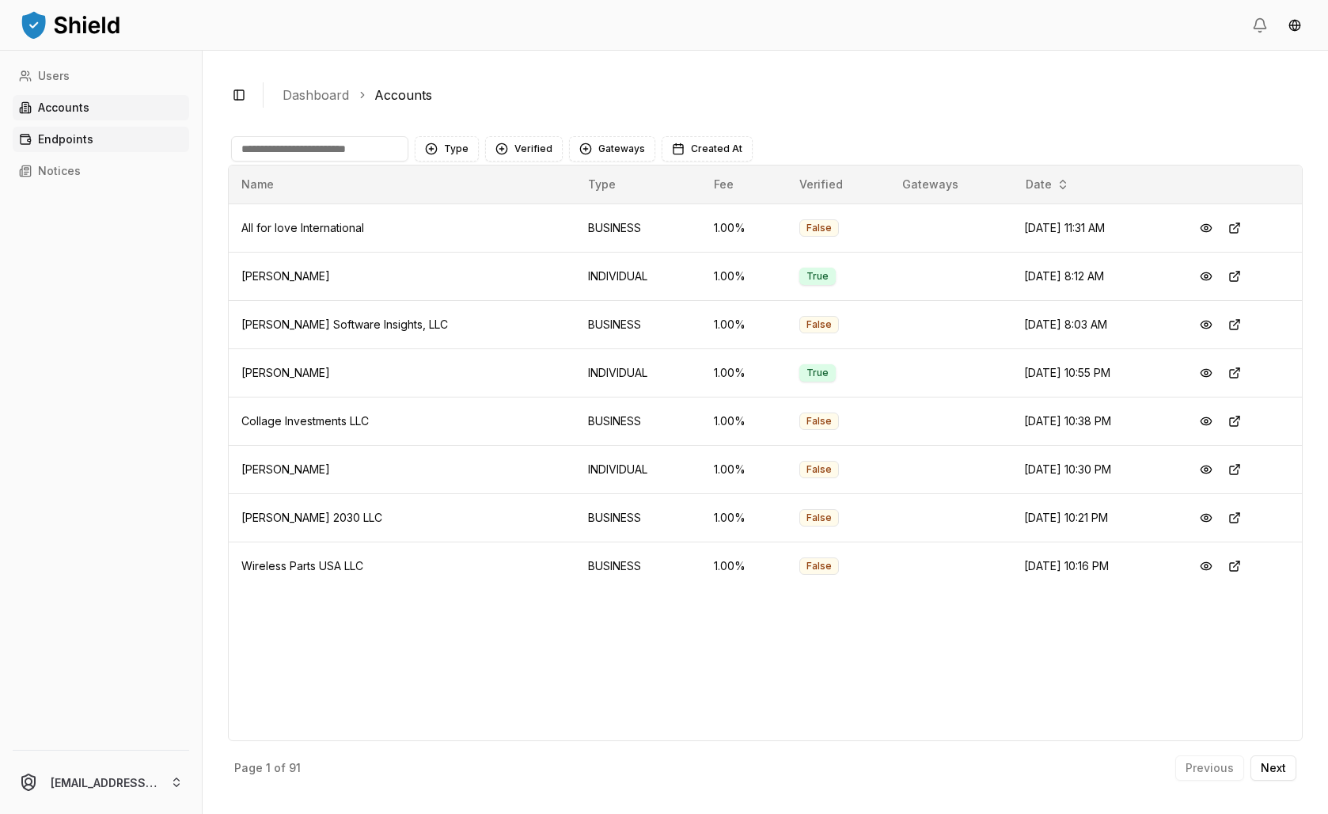
click at [115, 152] on link "Endpoints" at bounding box center [101, 139] width 177 height 25
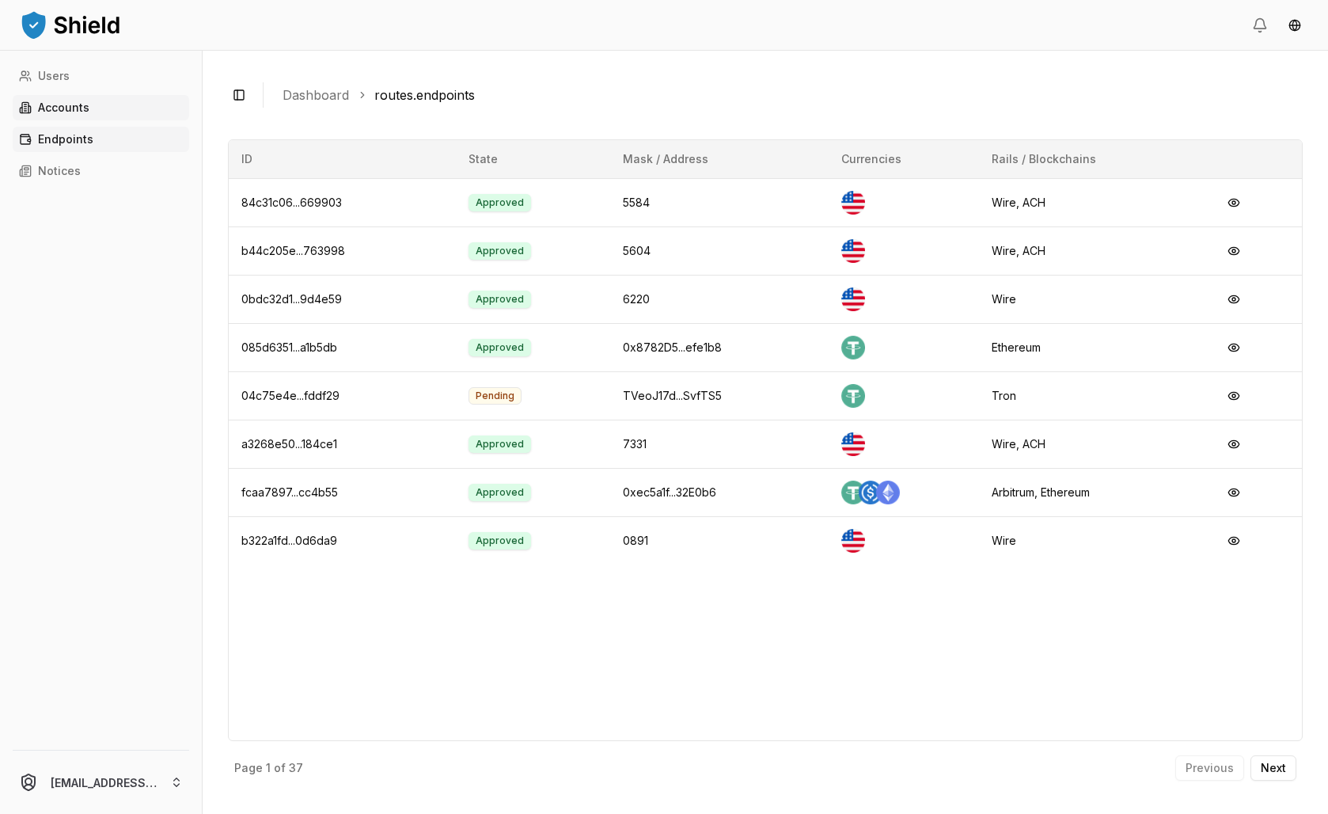
click at [47, 113] on p "Accounts" at bounding box center [63, 107] width 51 height 11
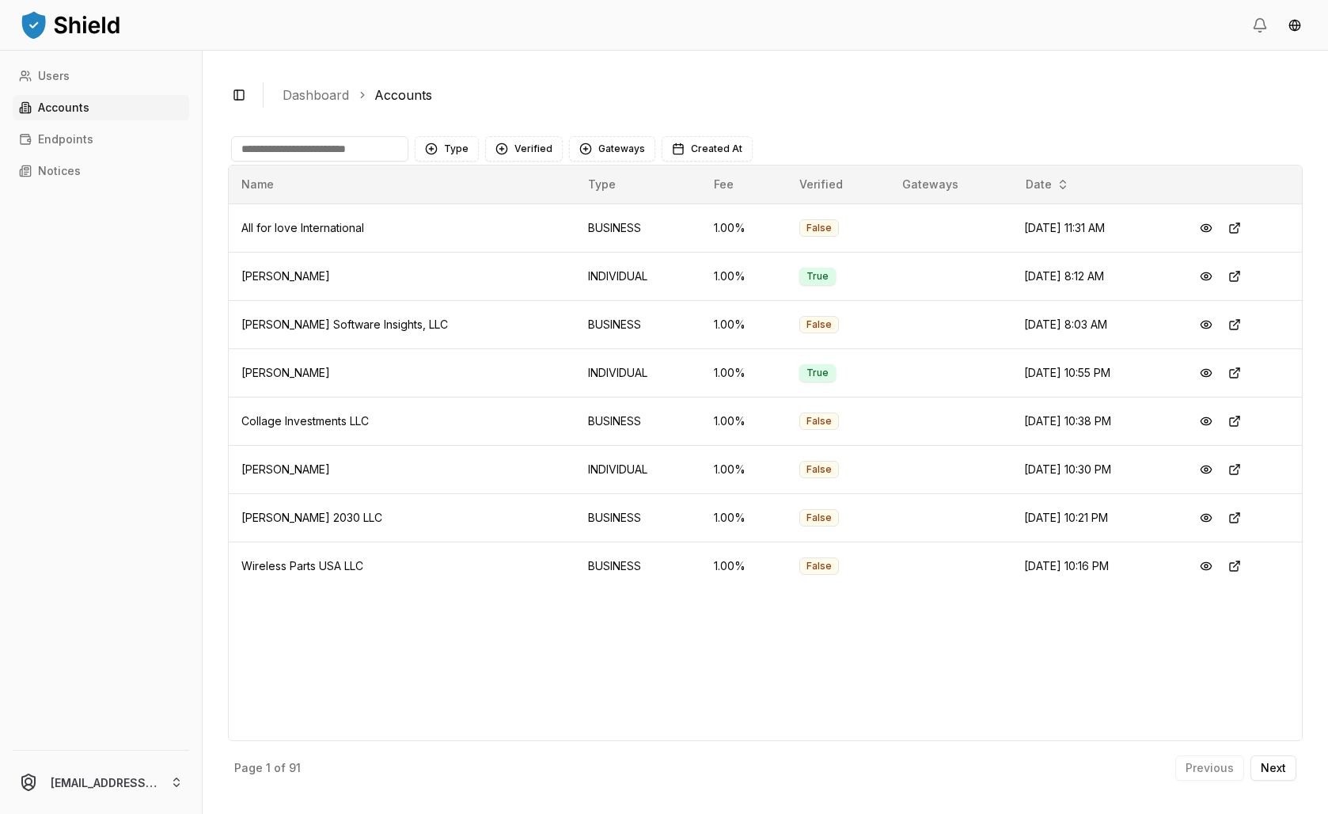
click at [382, 161] on input at bounding box center [319, 148] width 177 height 25
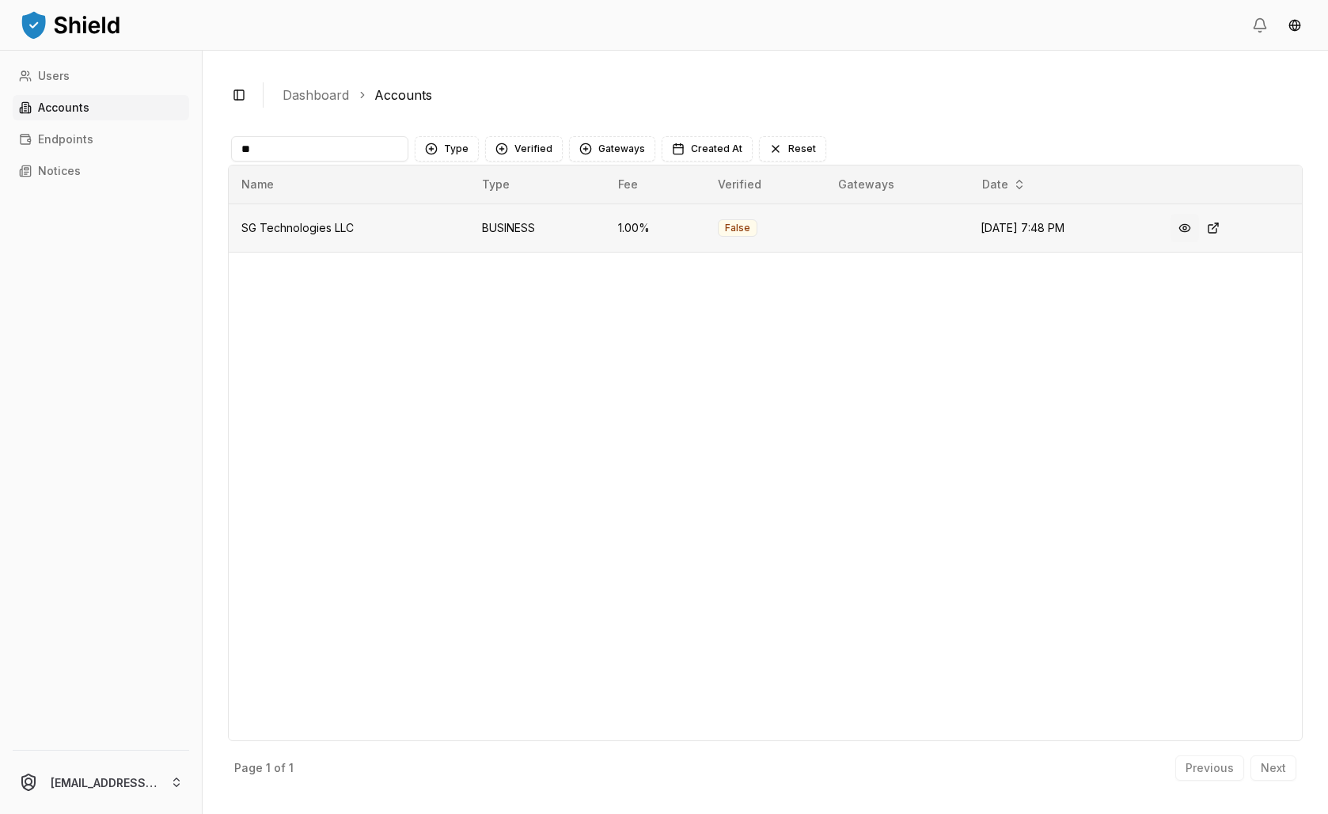
type input "**"
click at [1199, 242] on button at bounding box center [1185, 228] width 28 height 28
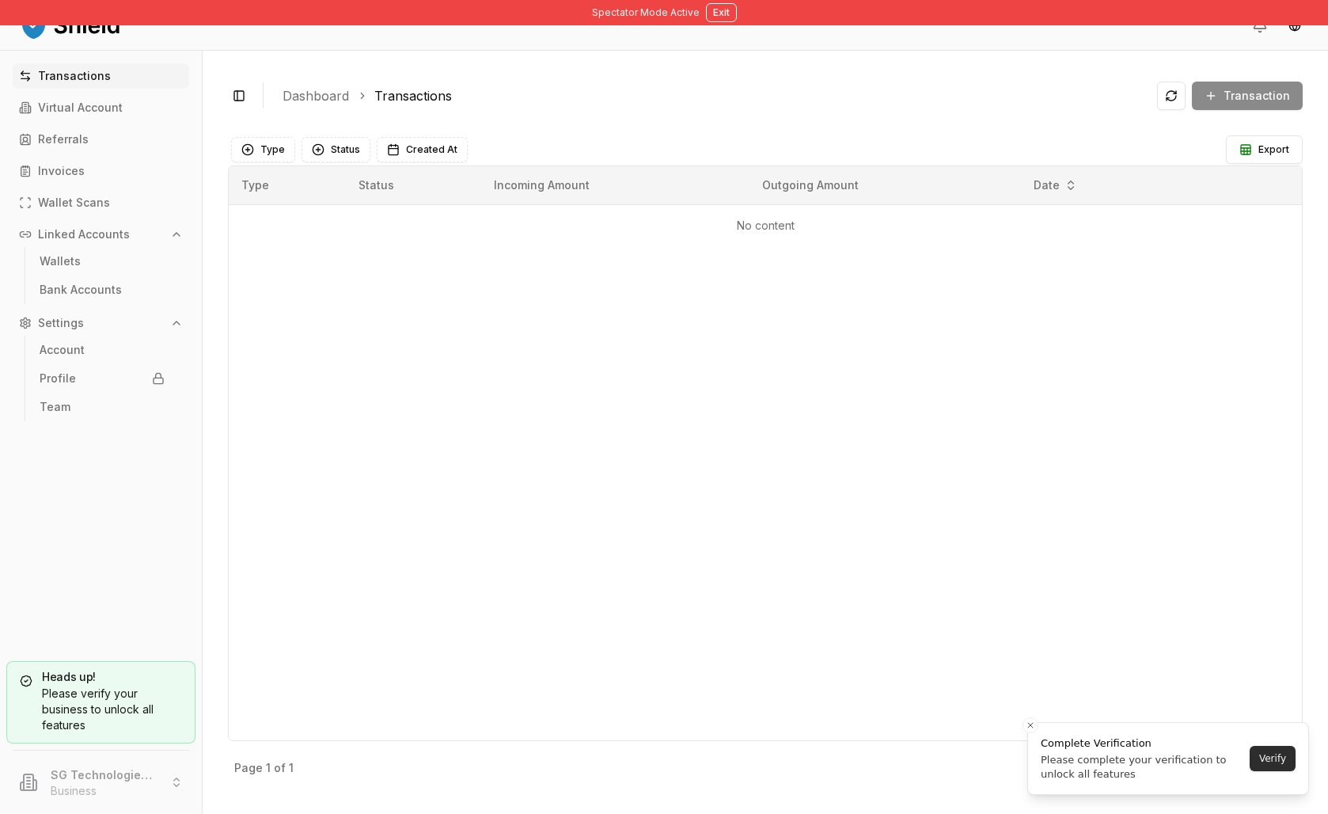
click at [1264, 754] on button "Verify" at bounding box center [1273, 758] width 46 height 25
click at [1256, 754] on button "Verify" at bounding box center [1273, 758] width 46 height 25
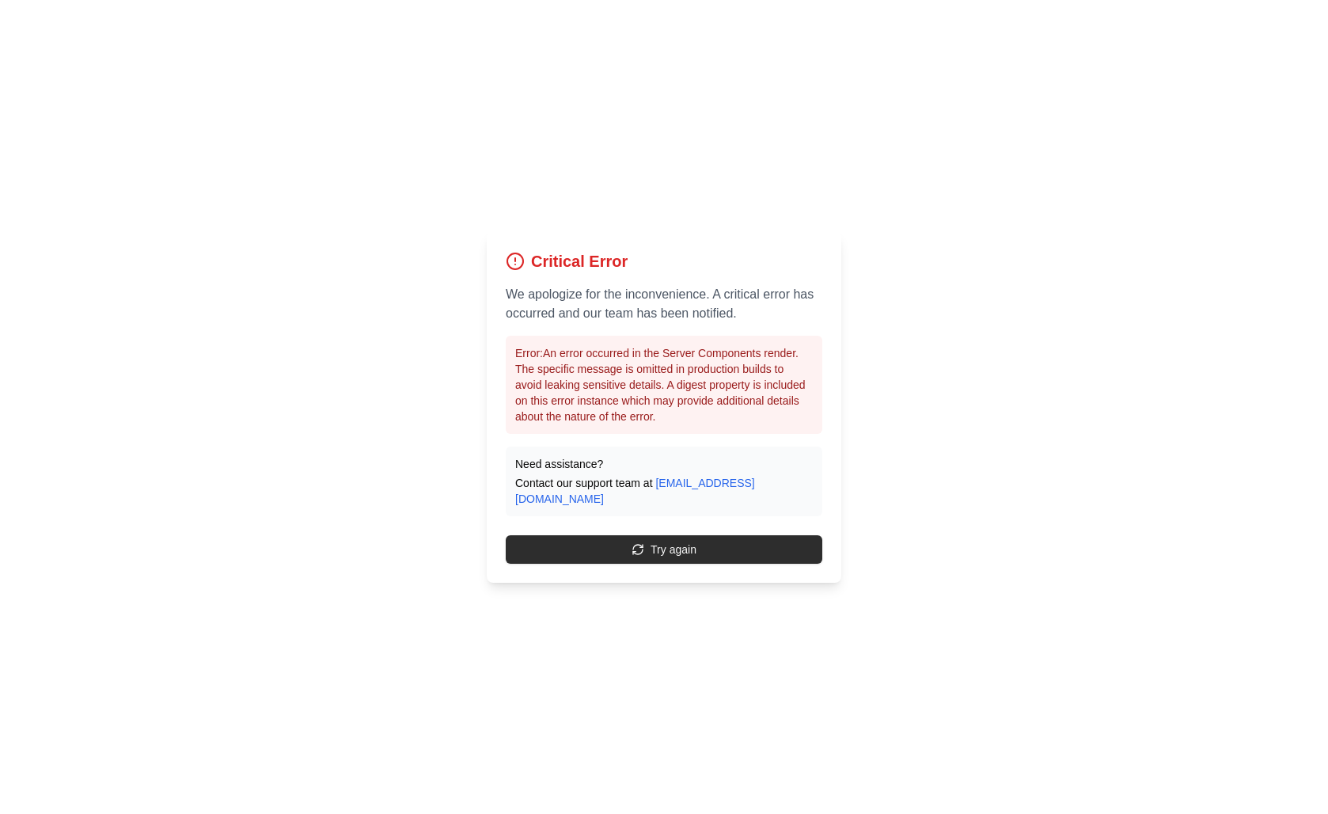
click at [644, 564] on button "Try again" at bounding box center [664, 549] width 317 height 28
click at [663, 564] on button "Try again" at bounding box center [664, 549] width 317 height 28
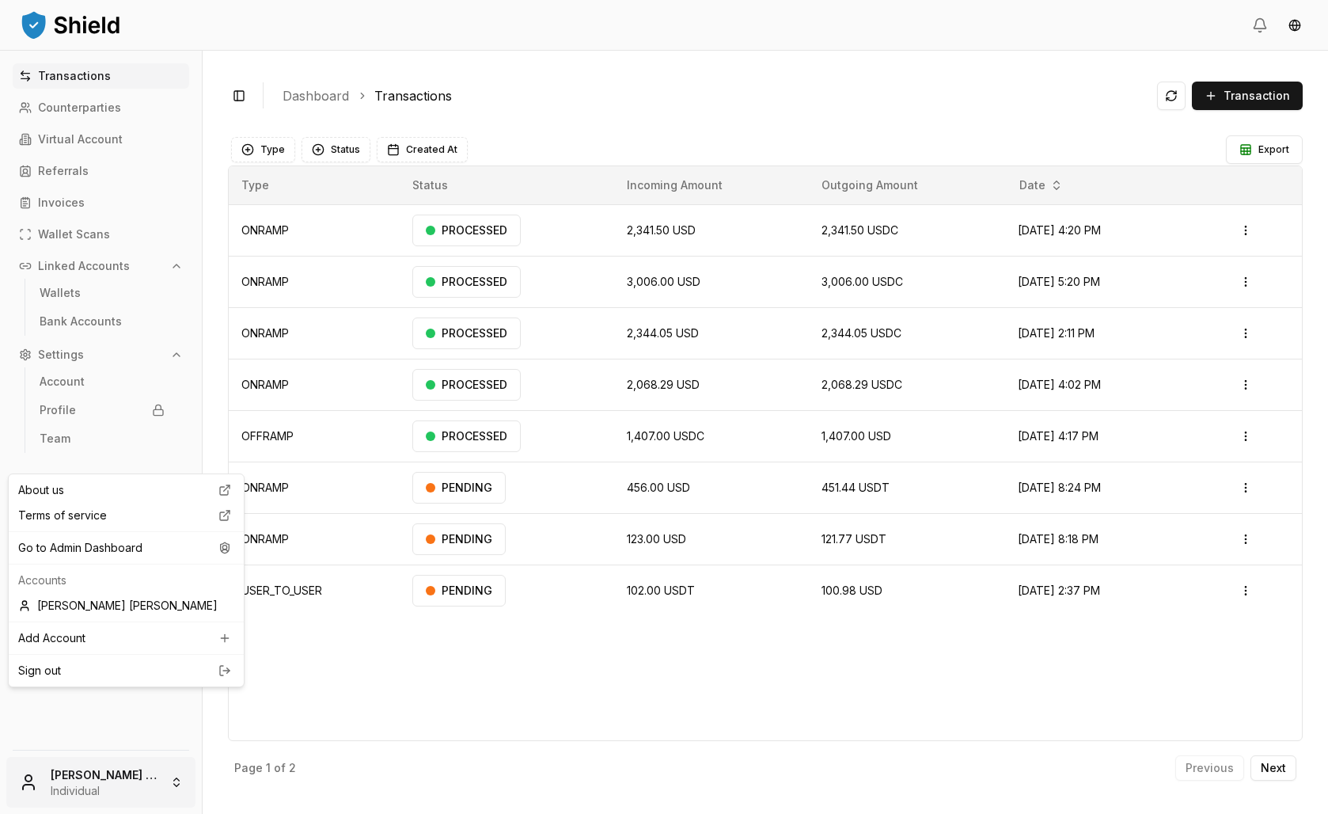
click at [124, 769] on html "Transactions Counterparties Virtual Account Referrals Invoices Wallet Scans Lin…" at bounding box center [664, 407] width 1328 height 814
click at [135, 560] on div "Go to Admin Dashboard" at bounding box center [126, 547] width 229 height 25
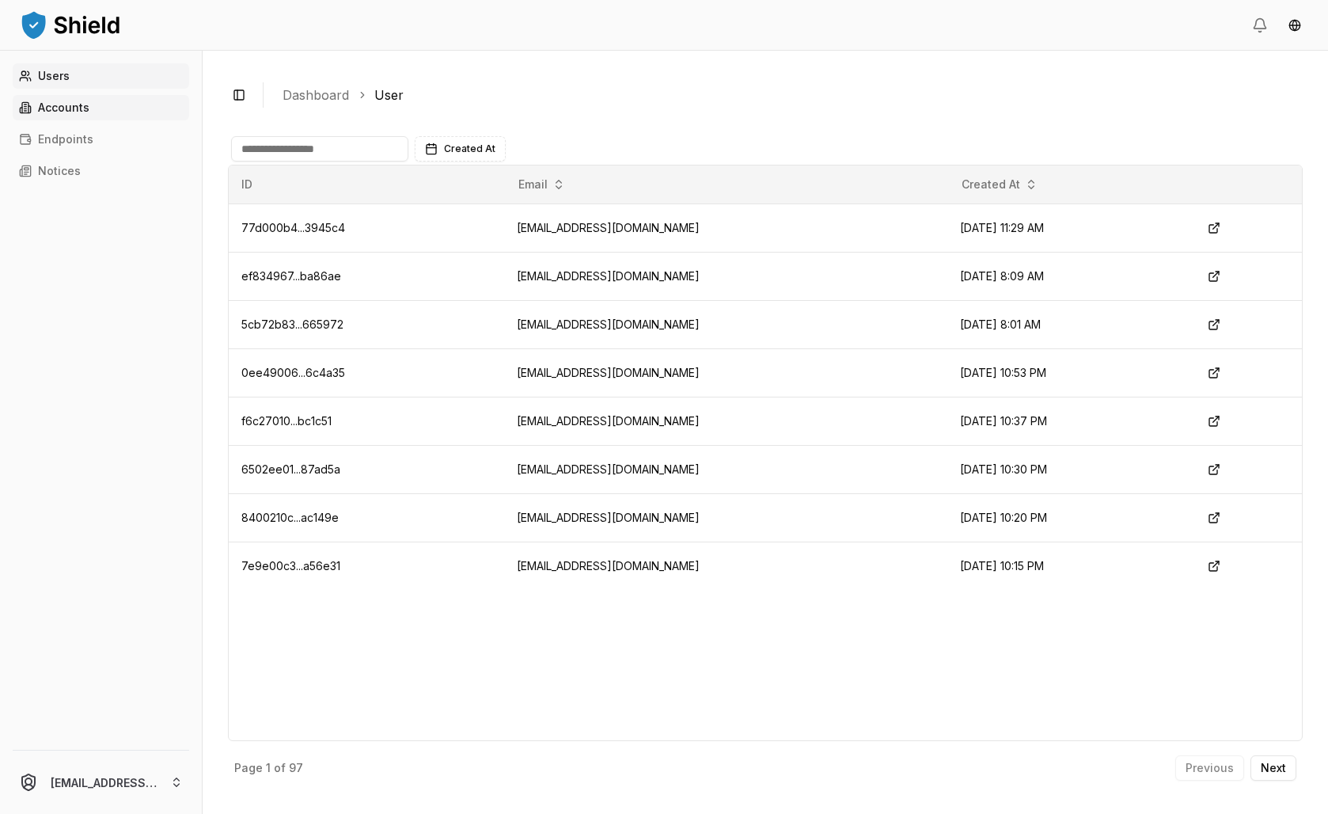
click at [146, 120] on link "Accounts" at bounding box center [101, 107] width 177 height 25
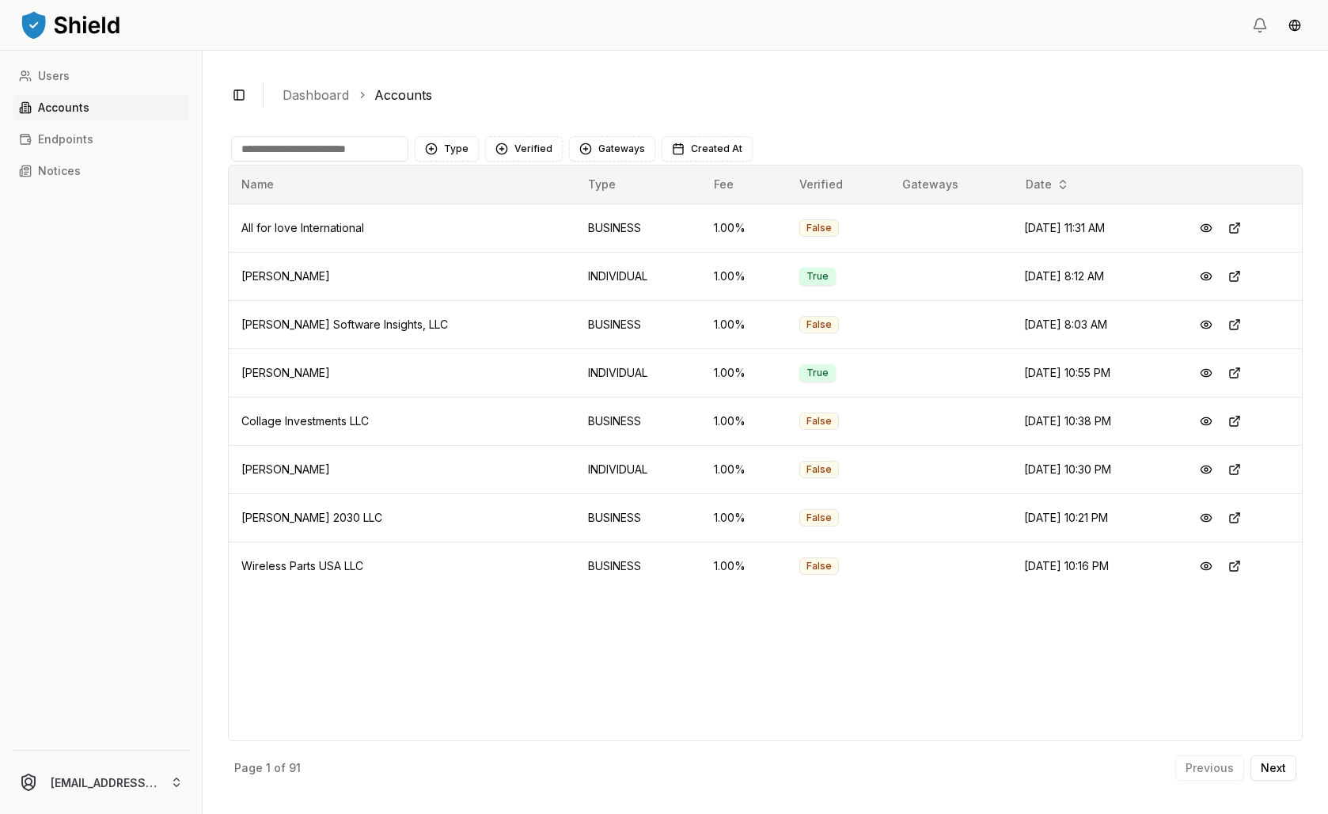
click at [378, 161] on input at bounding box center [319, 148] width 177 height 25
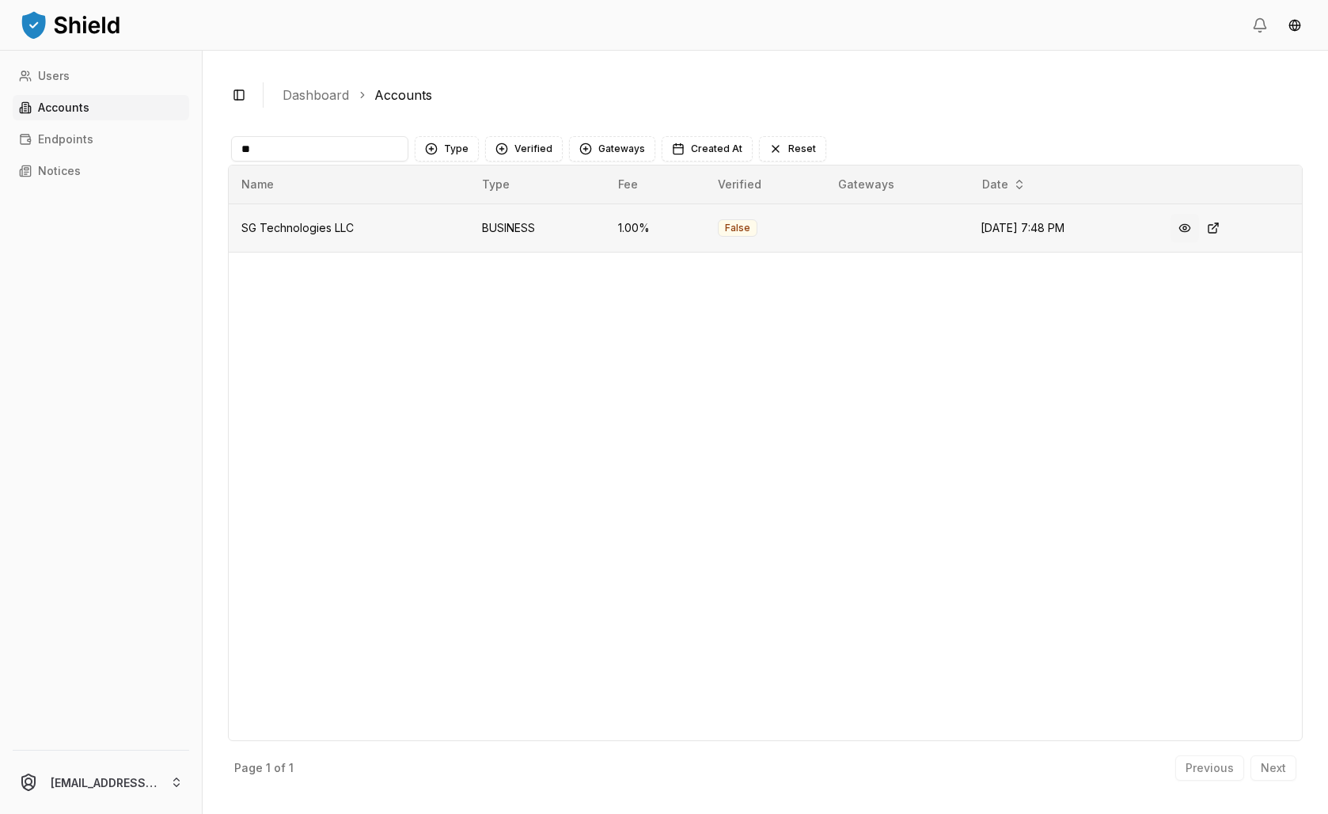
type input "**"
click at [1199, 242] on button at bounding box center [1185, 228] width 28 height 28
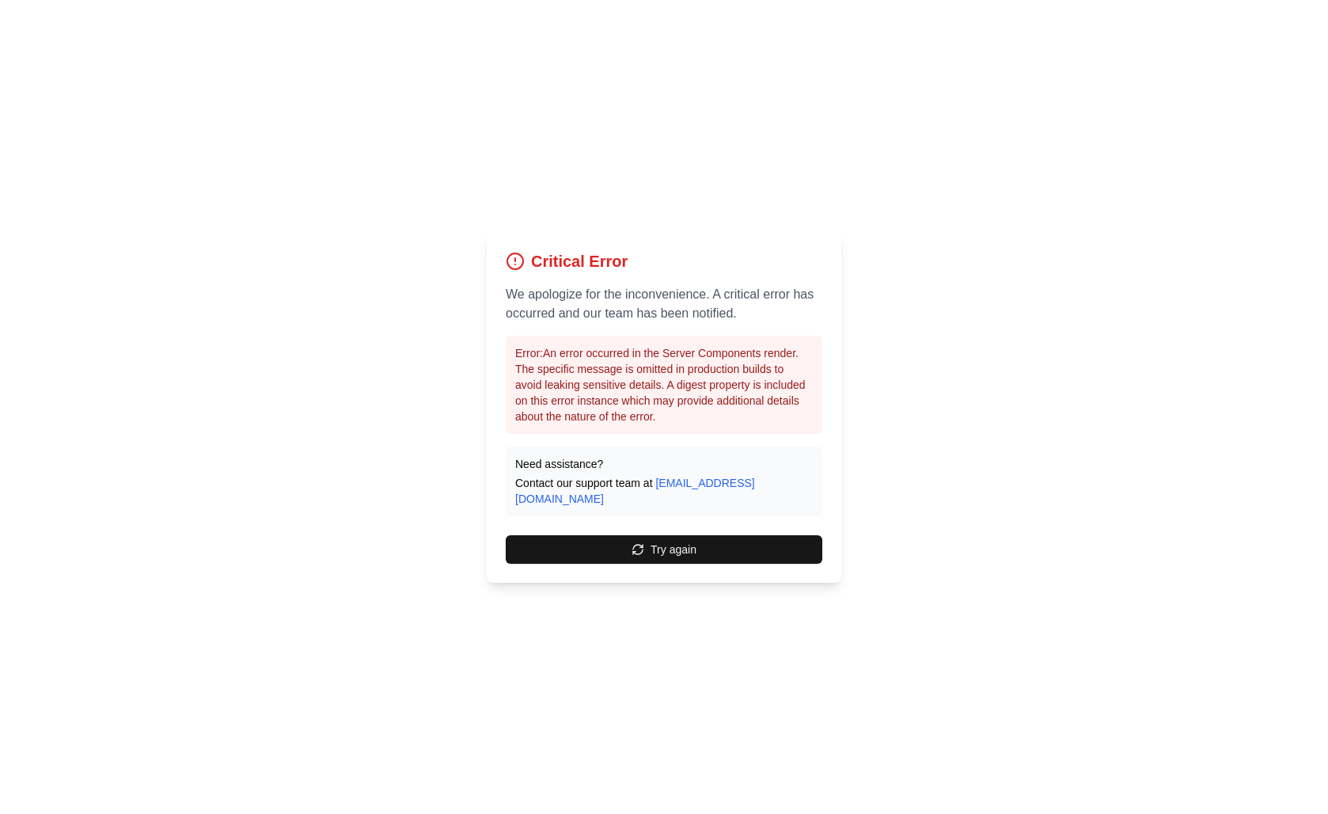
click at [856, 114] on div "Critical Error We apologize for the inconvenience. A critical error has occurre…" at bounding box center [664, 407] width 1328 height 814
